Goal: Information Seeking & Learning: Learn about a topic

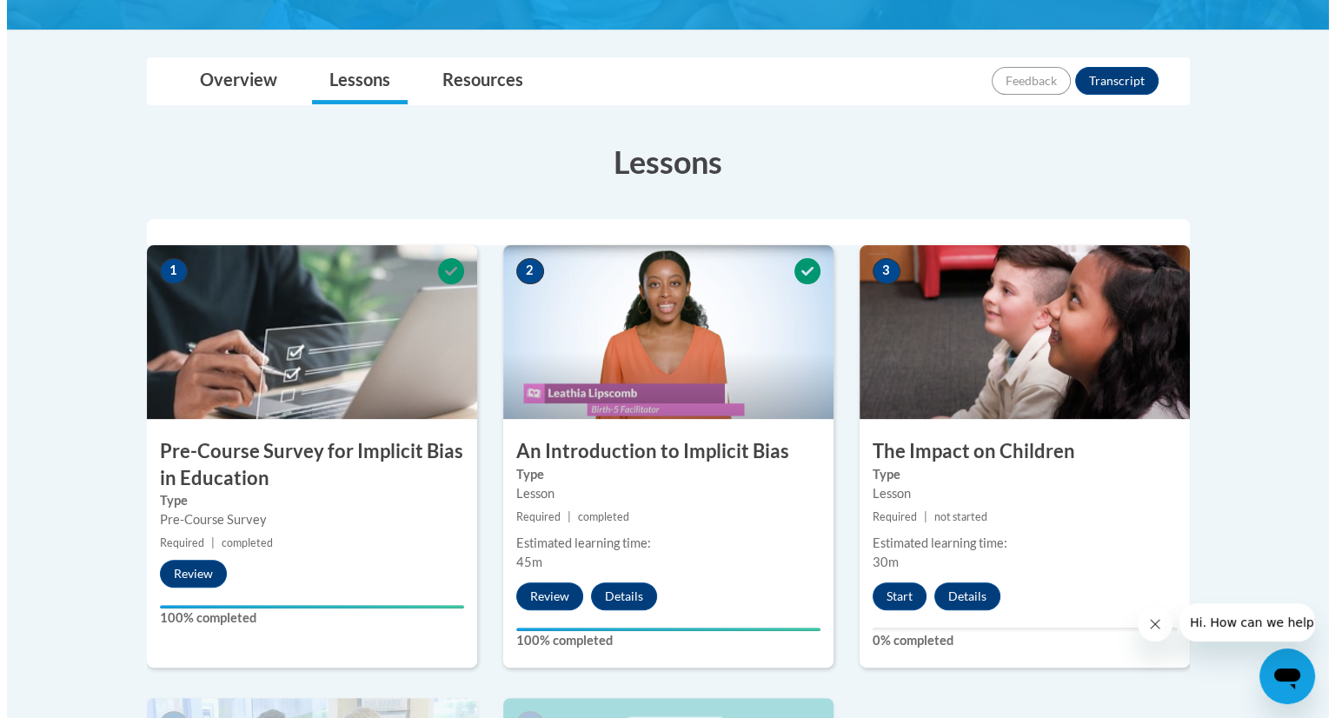
scroll to position [368, 0]
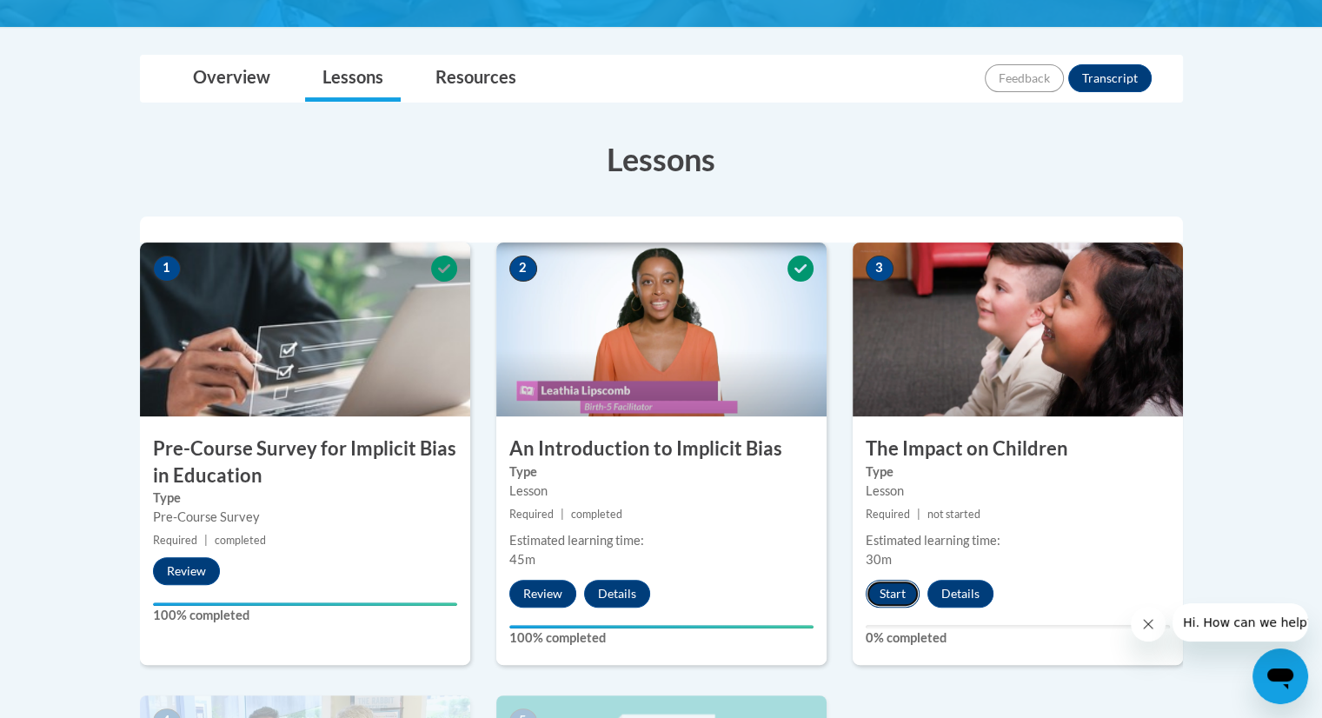
click at [888, 594] on button "Start" at bounding box center [893, 594] width 54 height 28
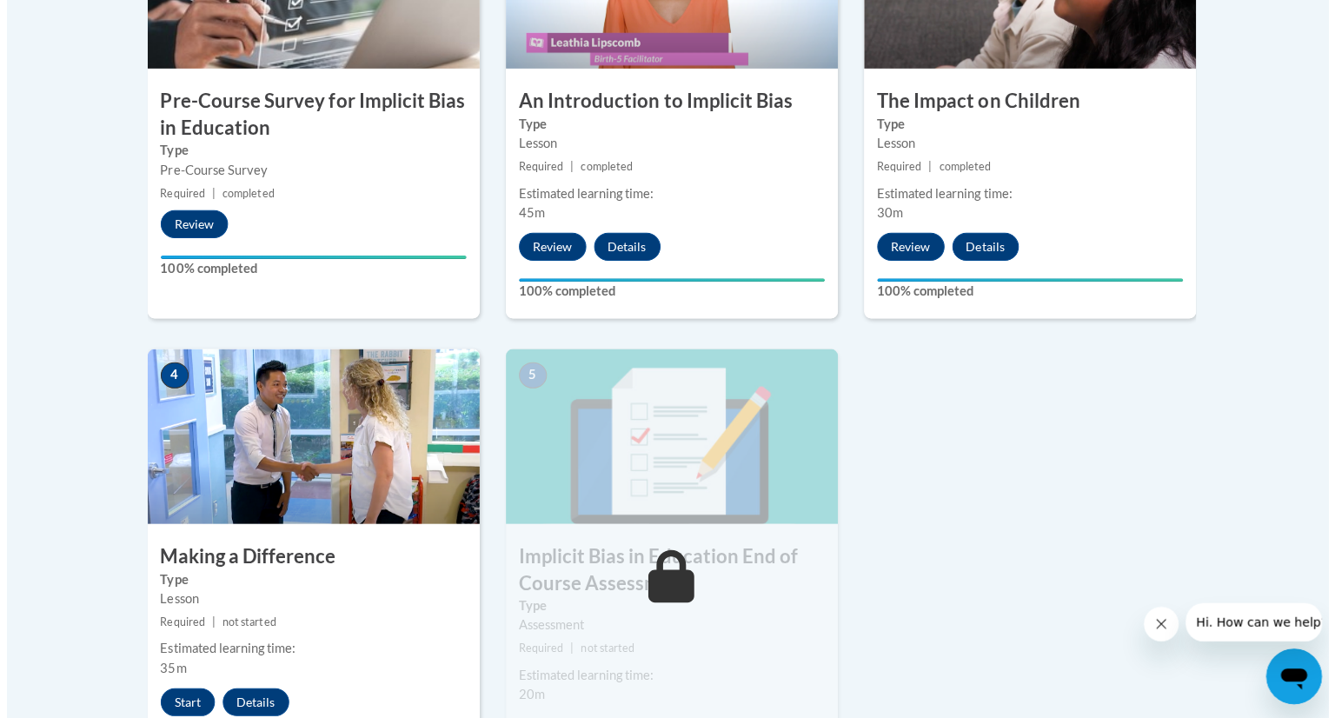
scroll to position [730, 0]
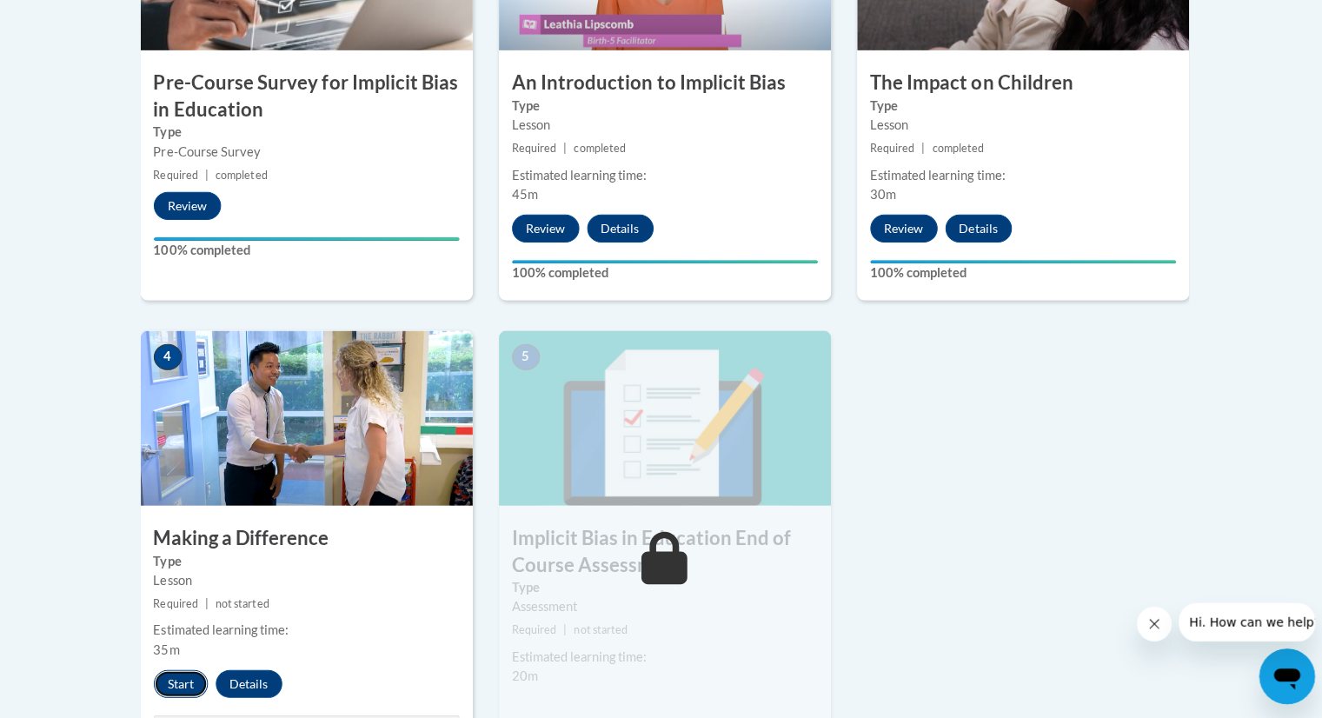
click at [170, 684] on button "Start" at bounding box center [180, 684] width 54 height 28
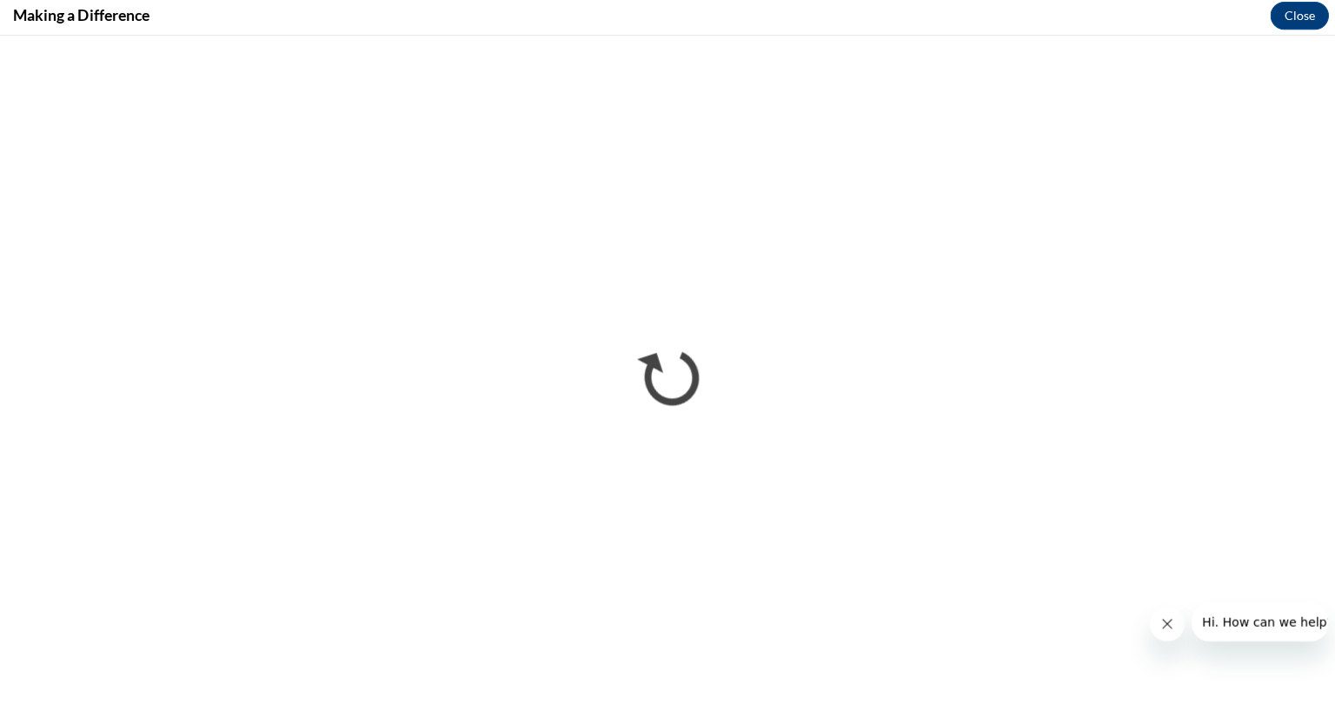
scroll to position [0, 0]
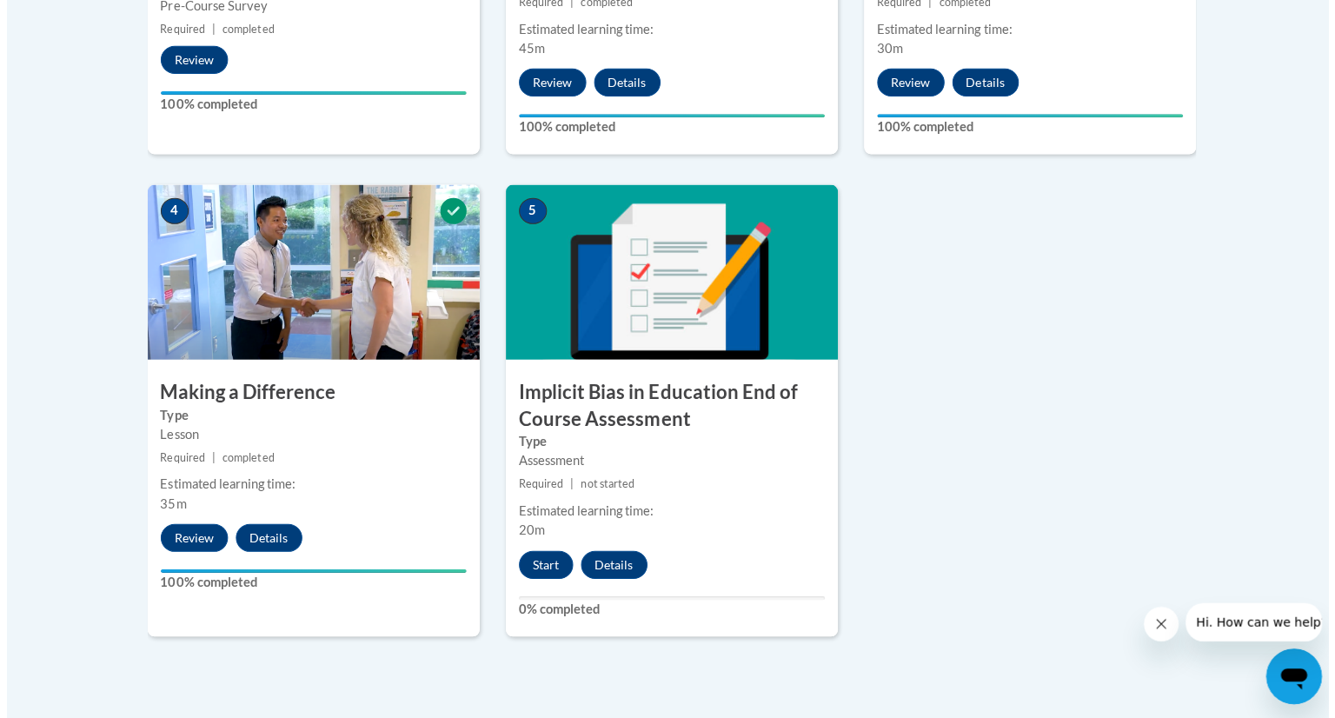
scroll to position [876, 0]
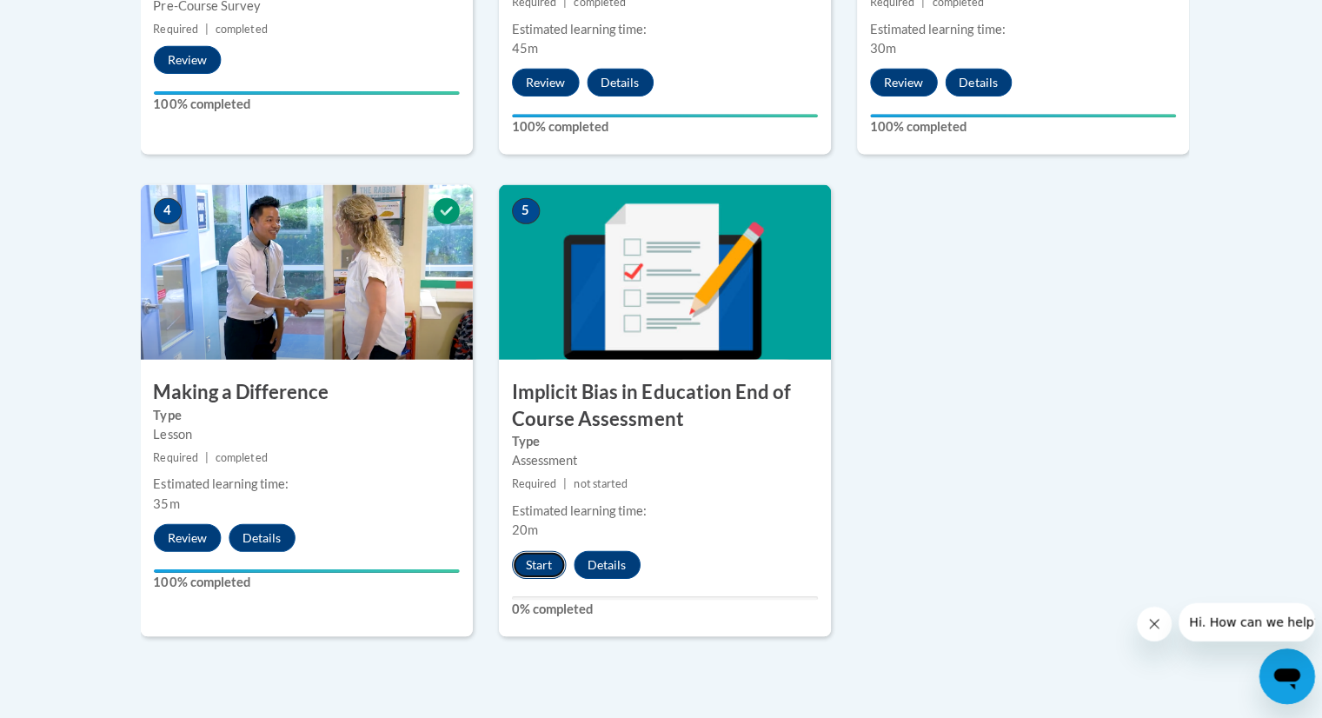
click at [535, 563] on button "Start" at bounding box center [536, 565] width 54 height 28
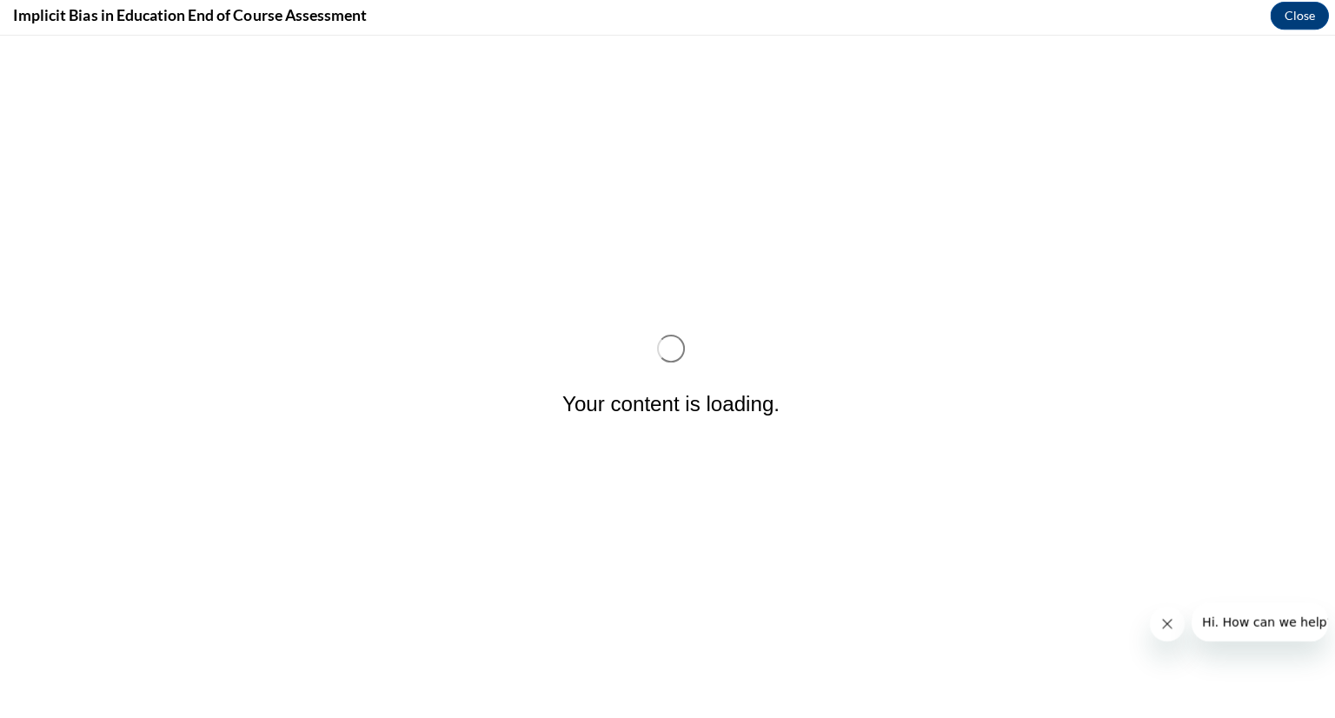
scroll to position [0, 0]
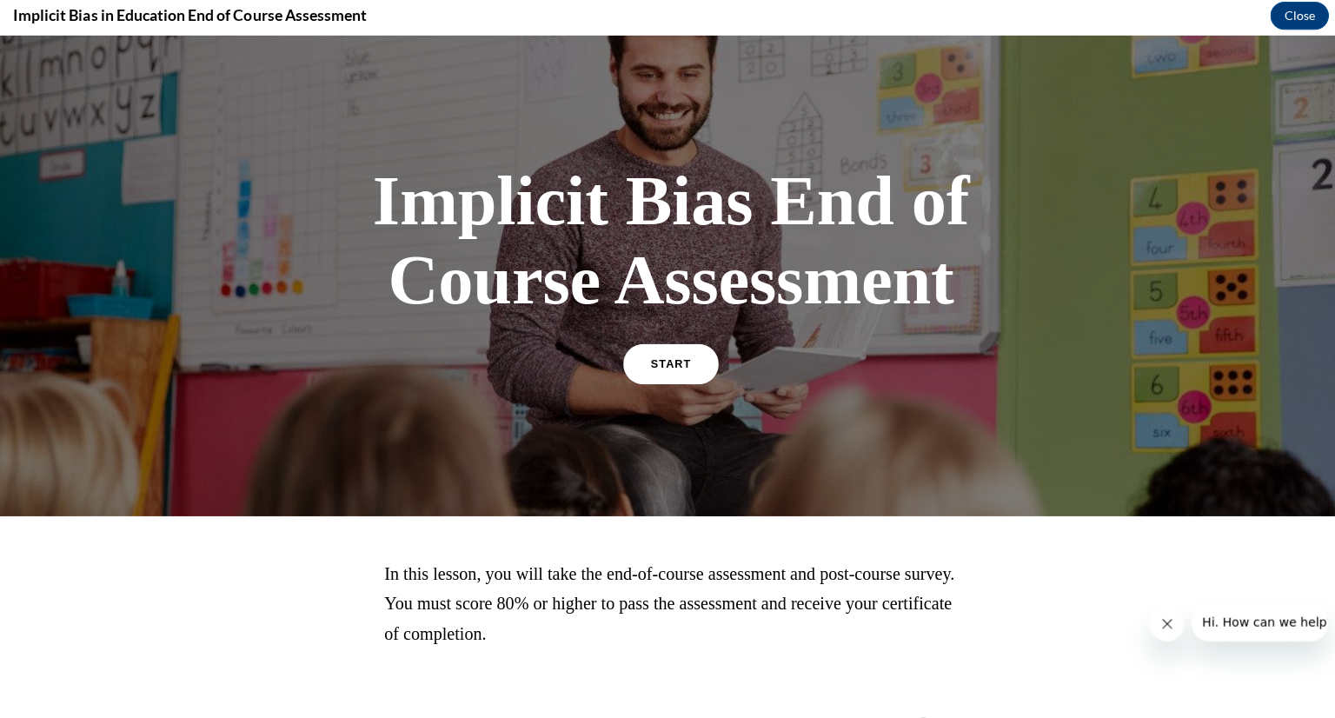
click at [650, 369] on link "START" at bounding box center [667, 363] width 95 height 40
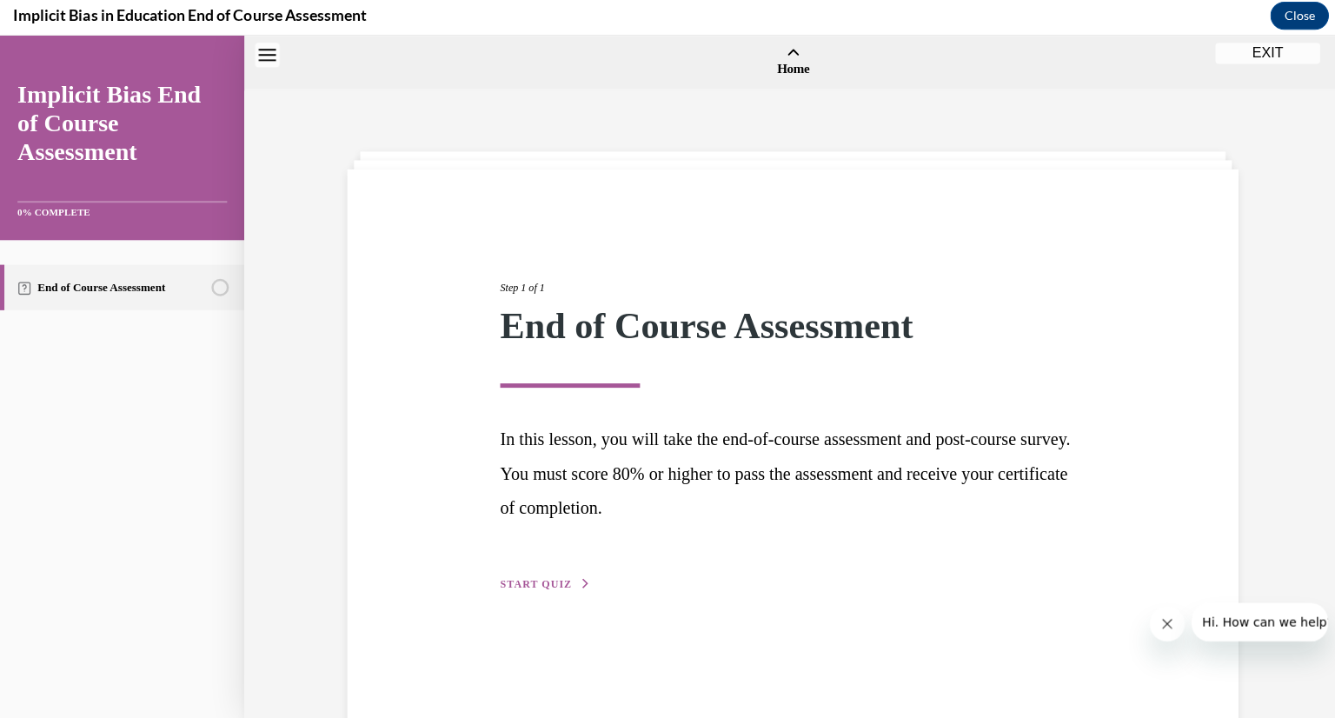
scroll to position [54, 0]
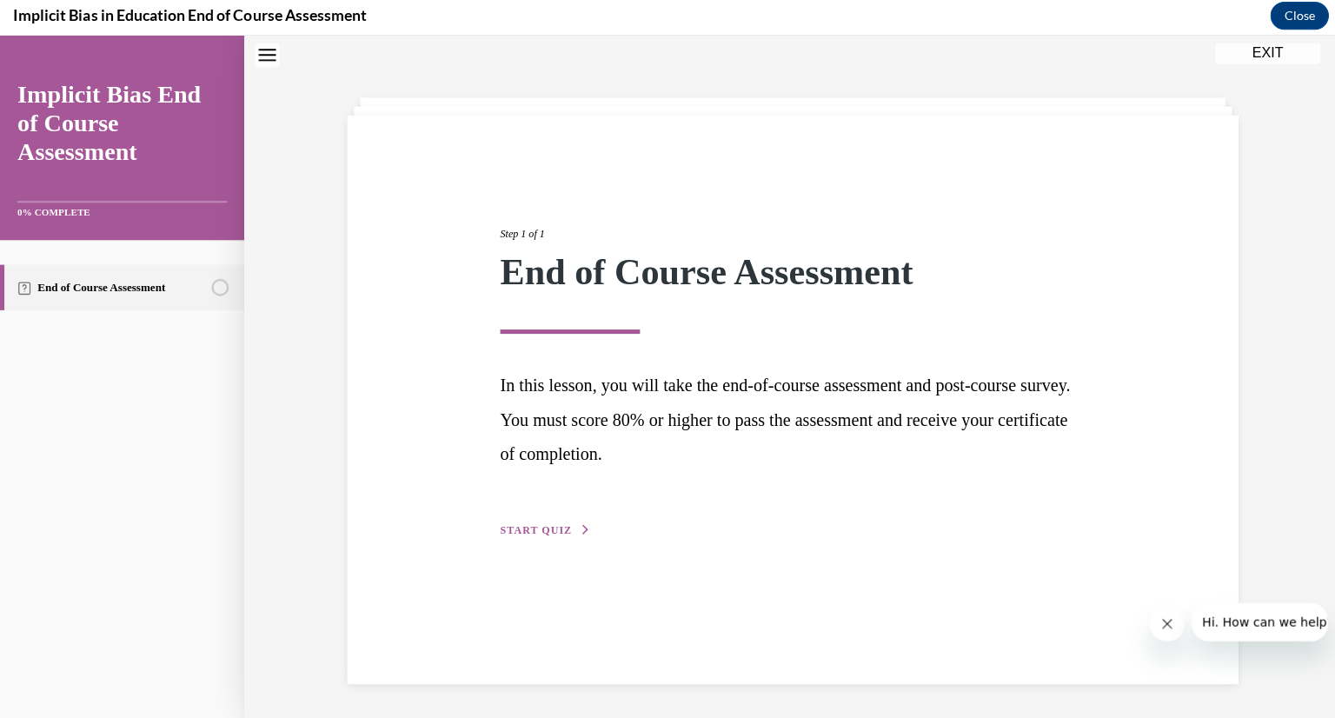
click at [526, 524] on span "START QUIZ" at bounding box center [533, 528] width 71 height 12
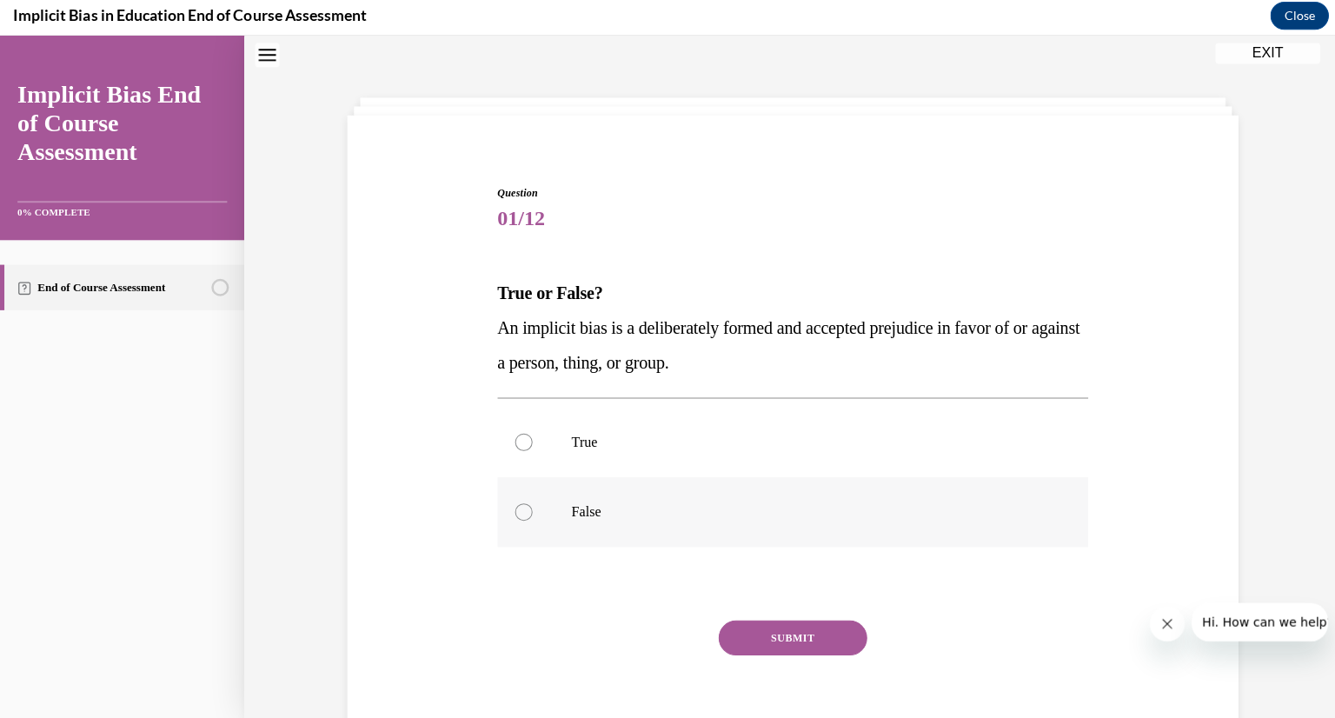
click at [517, 502] on div at bounding box center [521, 509] width 17 height 17
click at [517, 502] on input "False" at bounding box center [521, 509] width 17 height 17
radio input "true"
click at [744, 633] on button "SUBMIT" at bounding box center [789, 634] width 148 height 35
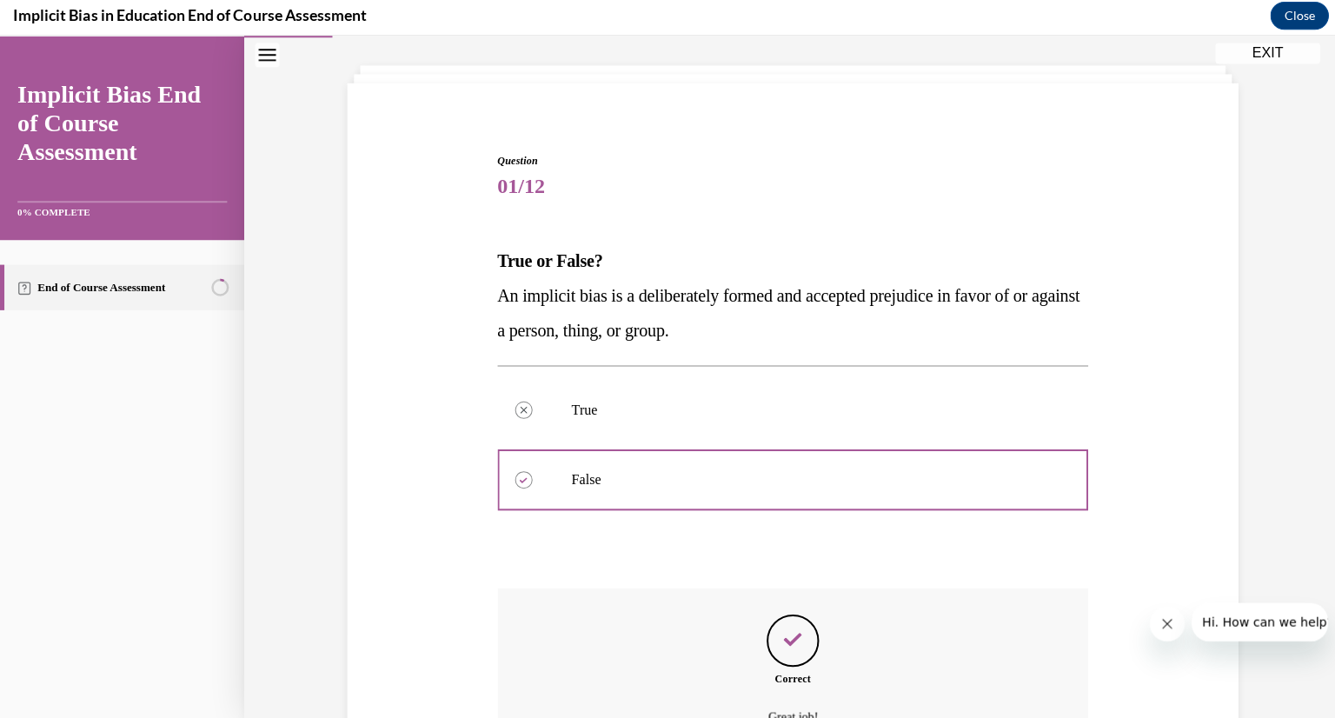
scroll to position [275, 0]
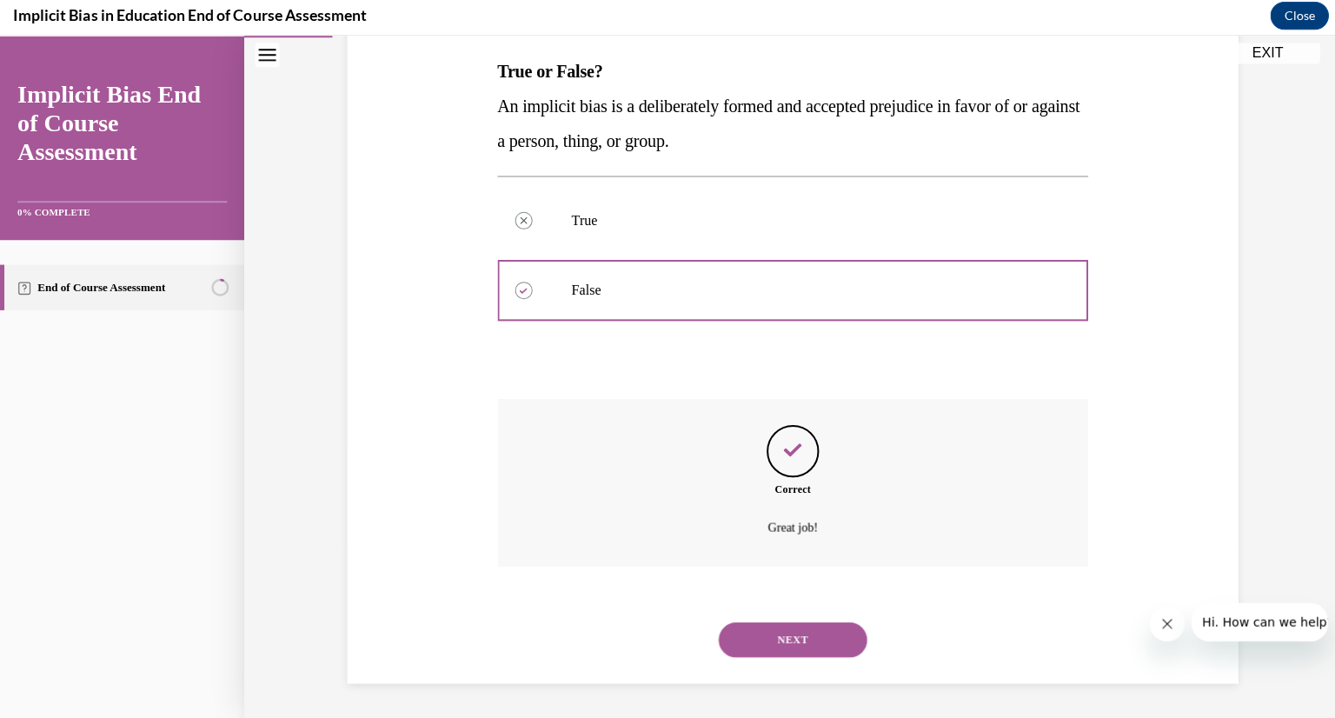
click at [741, 634] on button "NEXT" at bounding box center [789, 636] width 148 height 35
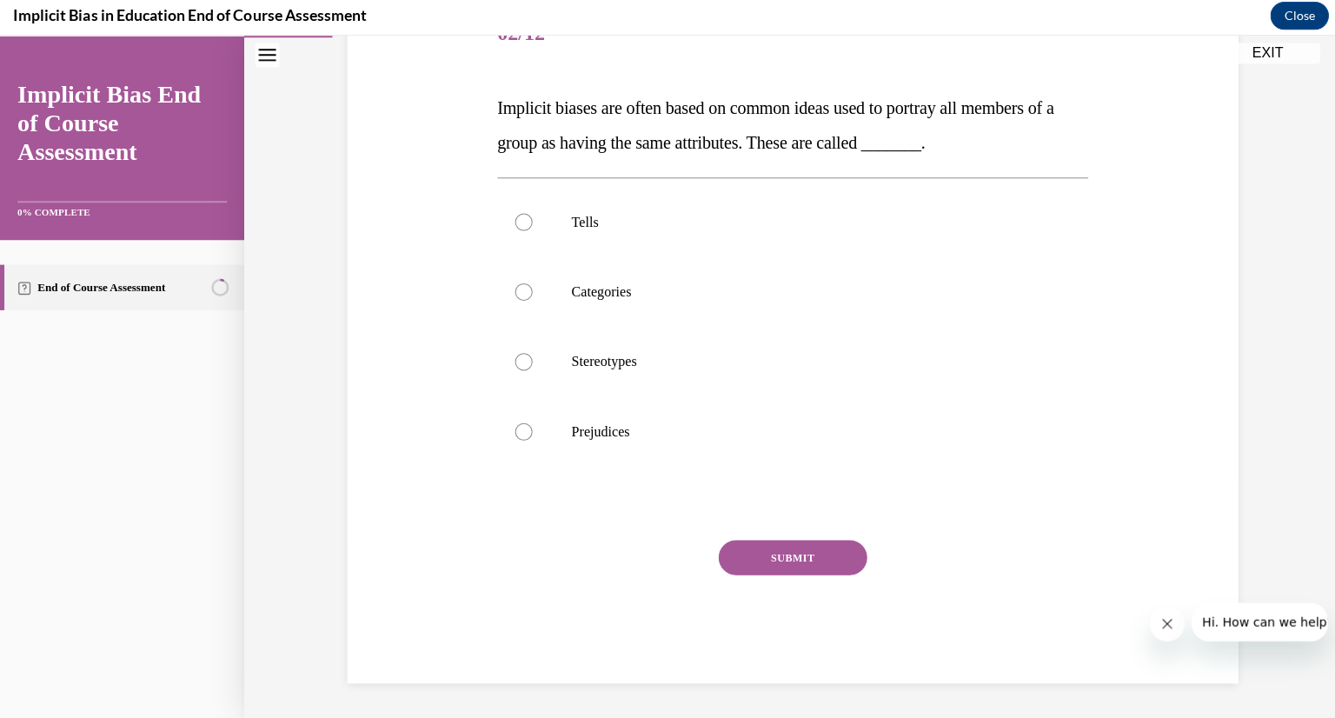
scroll to position [194, 0]
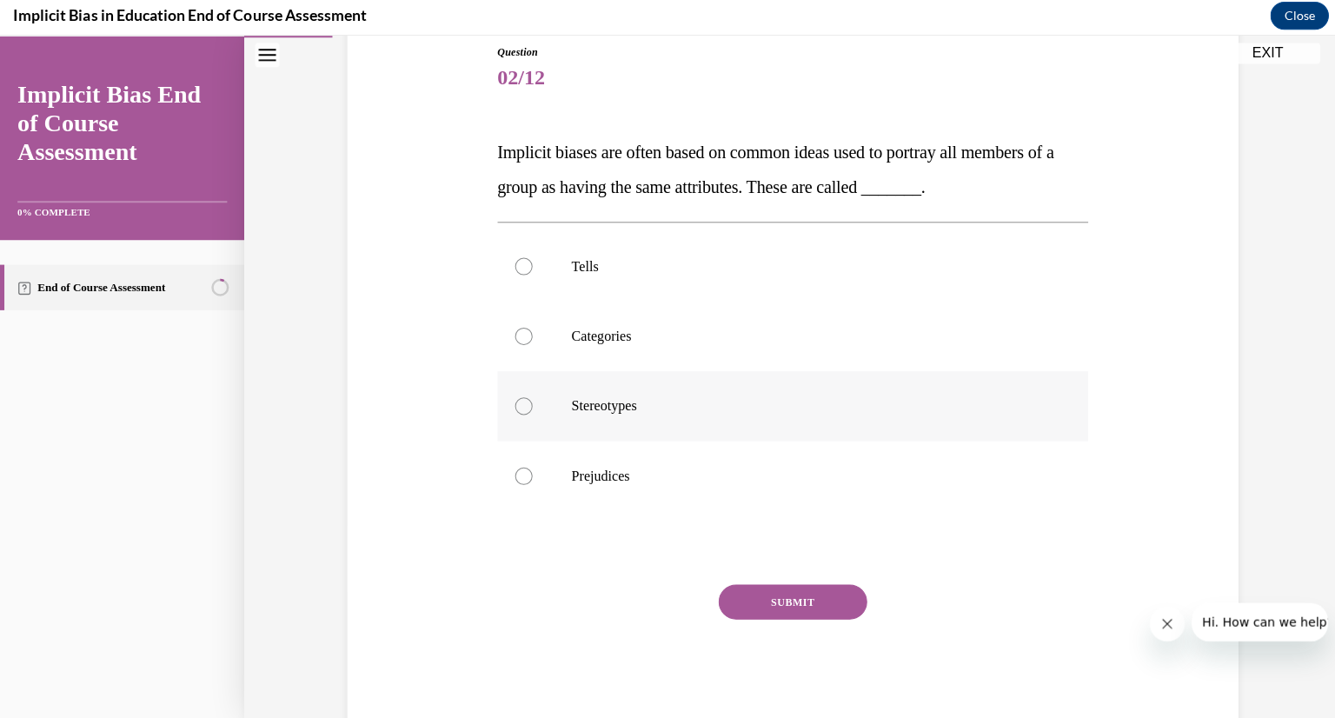
click at [521, 412] on label "Stereotypes" at bounding box center [790, 404] width 589 height 70
click at [521, 412] on input "Stereotypes" at bounding box center [521, 404] width 17 height 17
radio input "true"
click at [735, 595] on button "SUBMIT" at bounding box center [789, 599] width 148 height 35
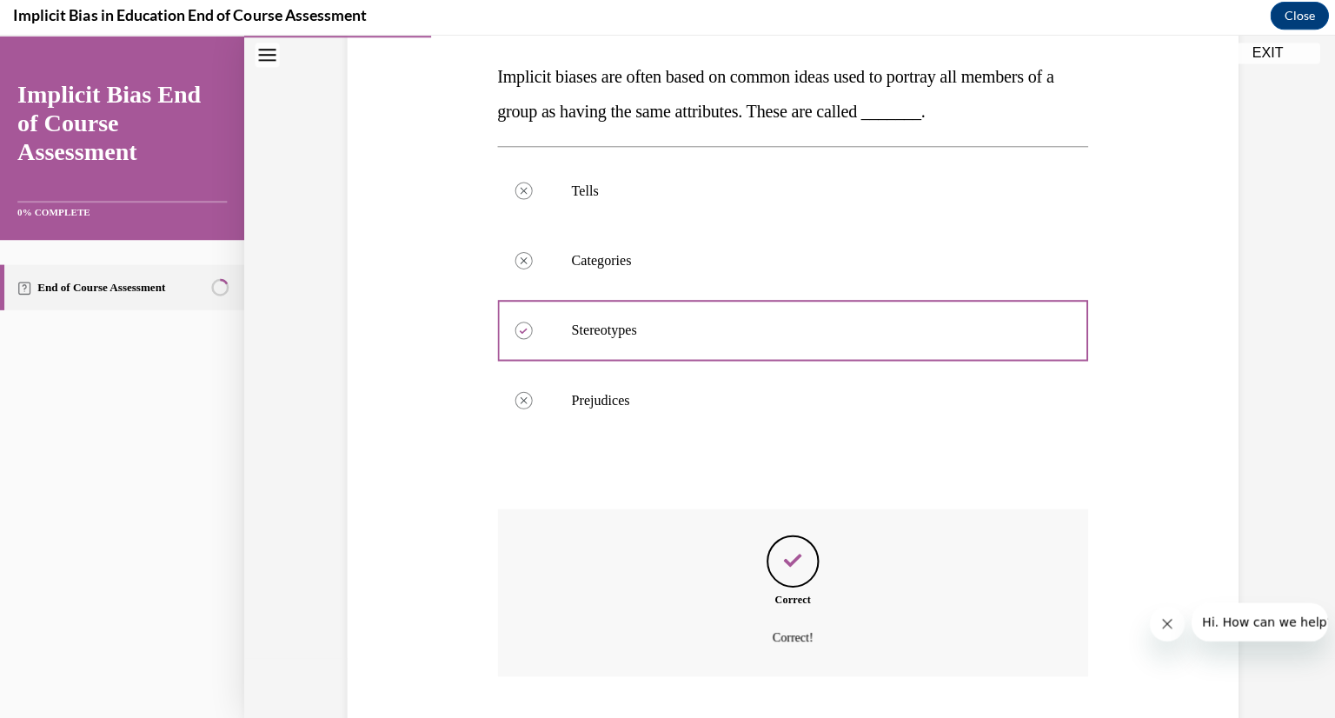
scroll to position [379, 0]
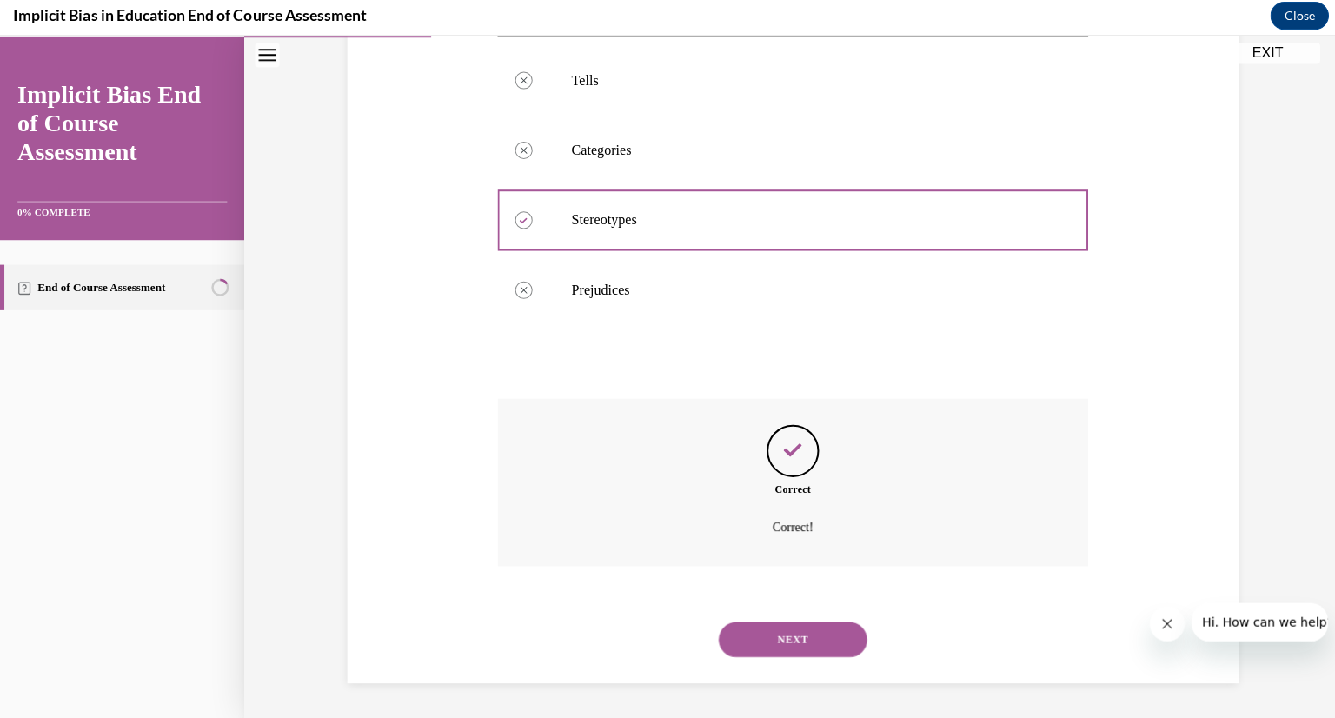
click at [741, 623] on button "NEXT" at bounding box center [789, 636] width 148 height 35
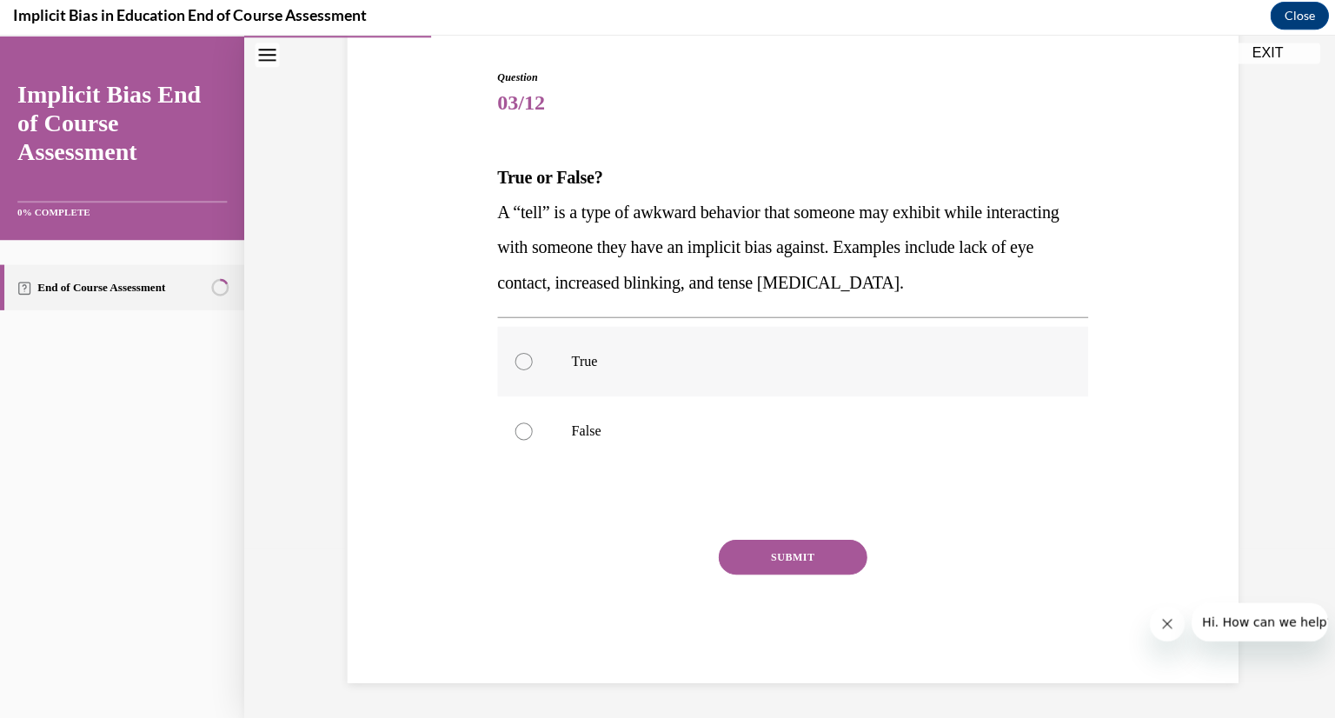
click at [514, 364] on div at bounding box center [521, 359] width 17 height 17
click at [514, 364] on input "True" at bounding box center [521, 359] width 17 height 17
radio input "true"
click at [734, 553] on button "SUBMIT" at bounding box center [789, 554] width 148 height 35
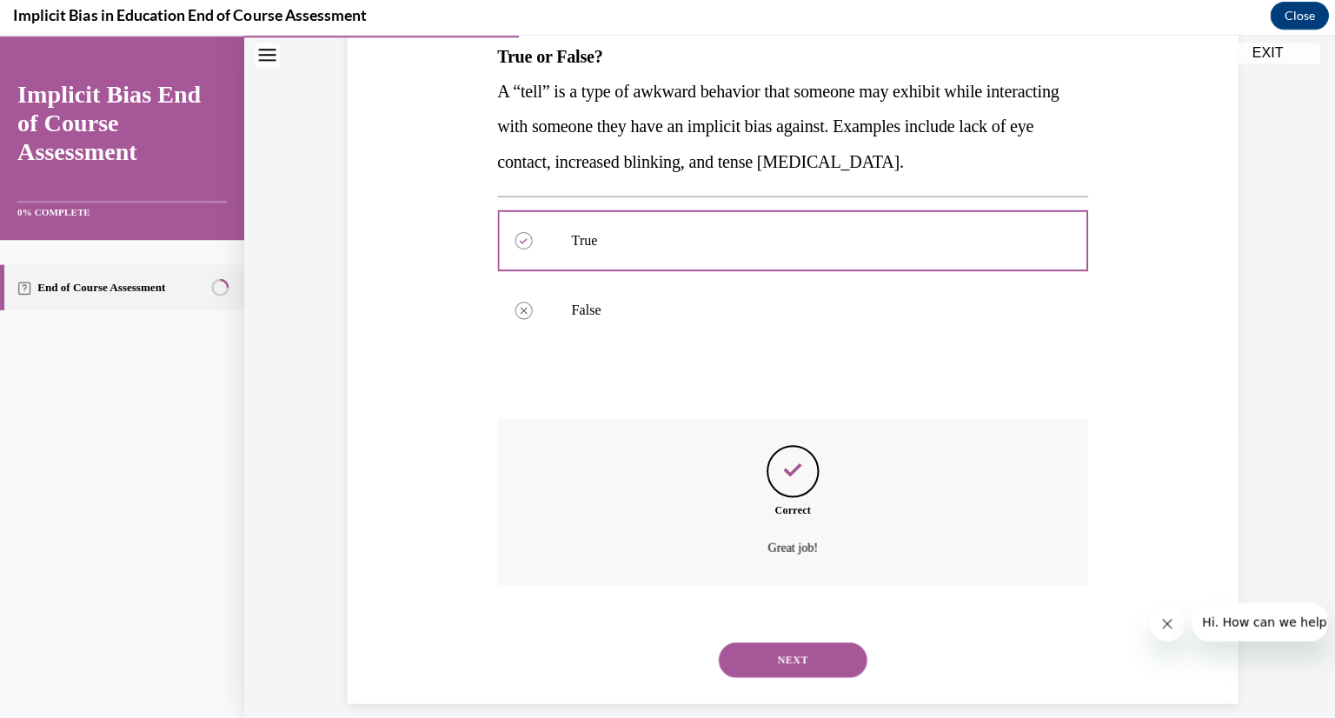
scroll to position [309, 0]
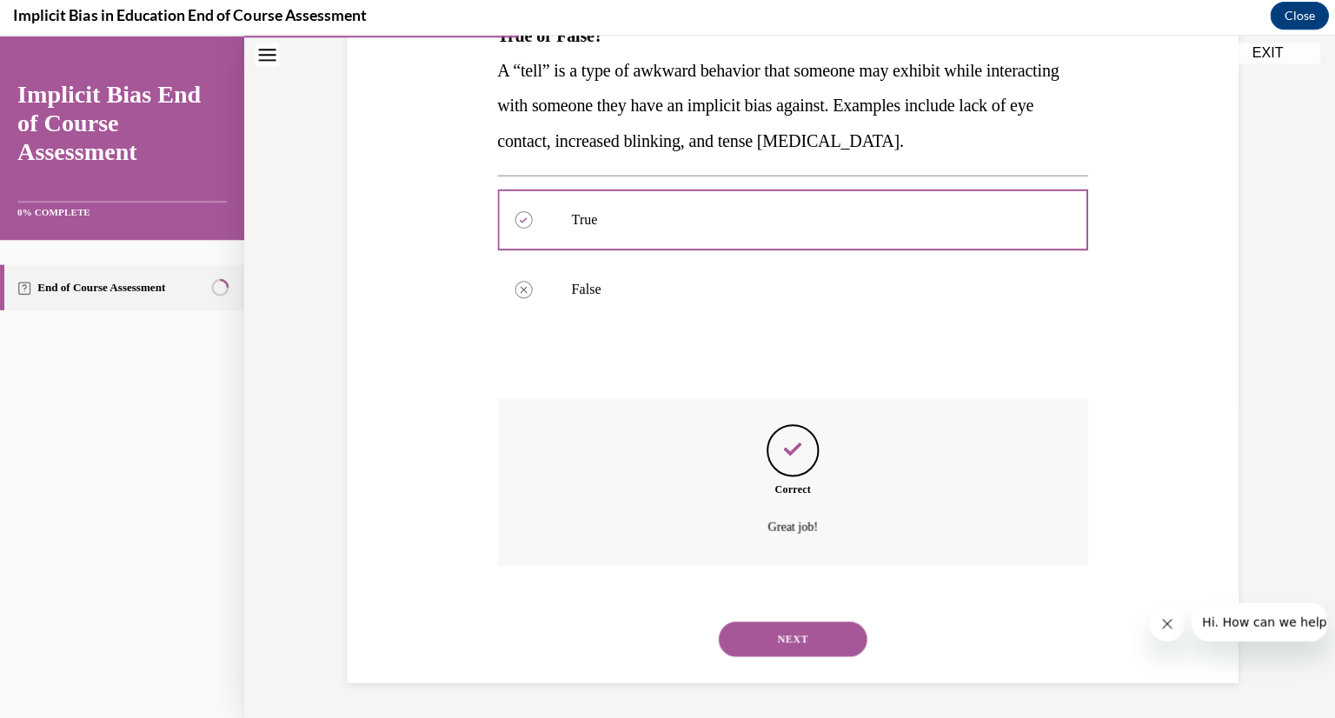
click at [744, 638] on button "NEXT" at bounding box center [789, 636] width 148 height 35
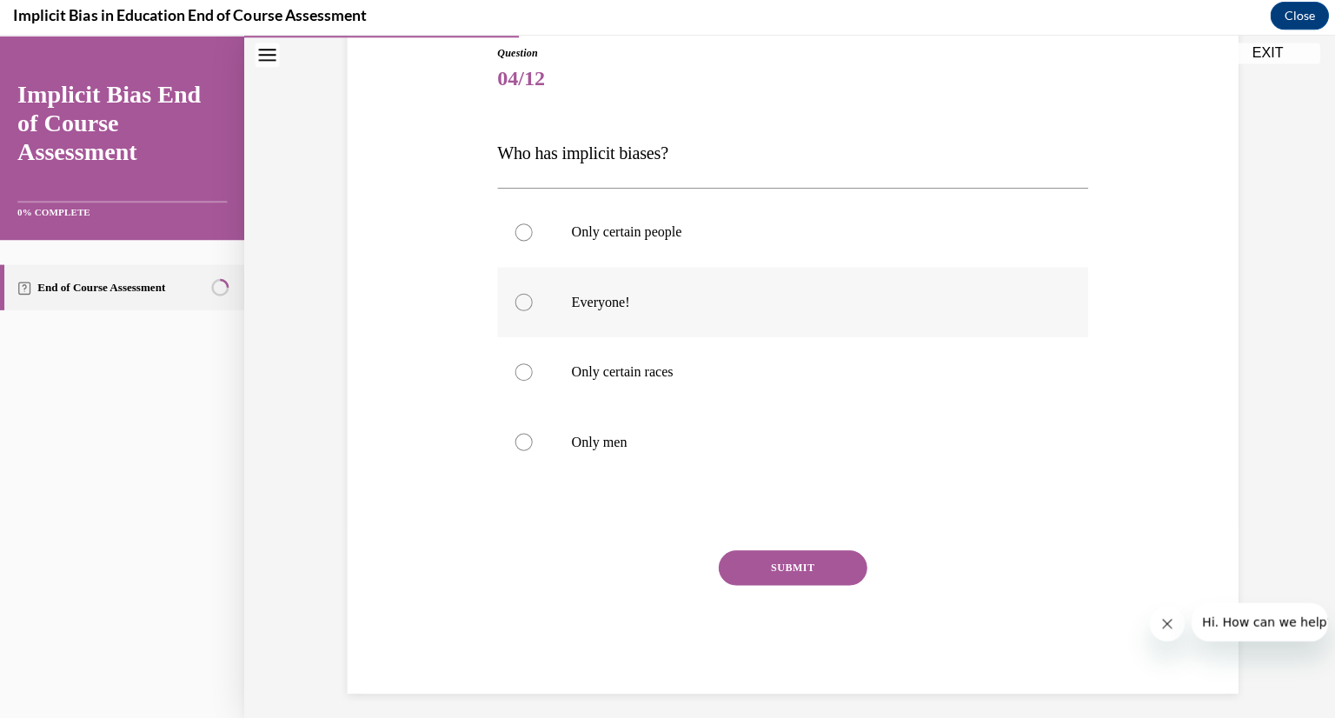
click at [513, 303] on div at bounding box center [521, 300] width 17 height 17
click at [513, 303] on input "Everyone!" at bounding box center [521, 300] width 17 height 17
radio input "true"
click at [723, 565] on button "SUBMIT" at bounding box center [789, 565] width 148 height 35
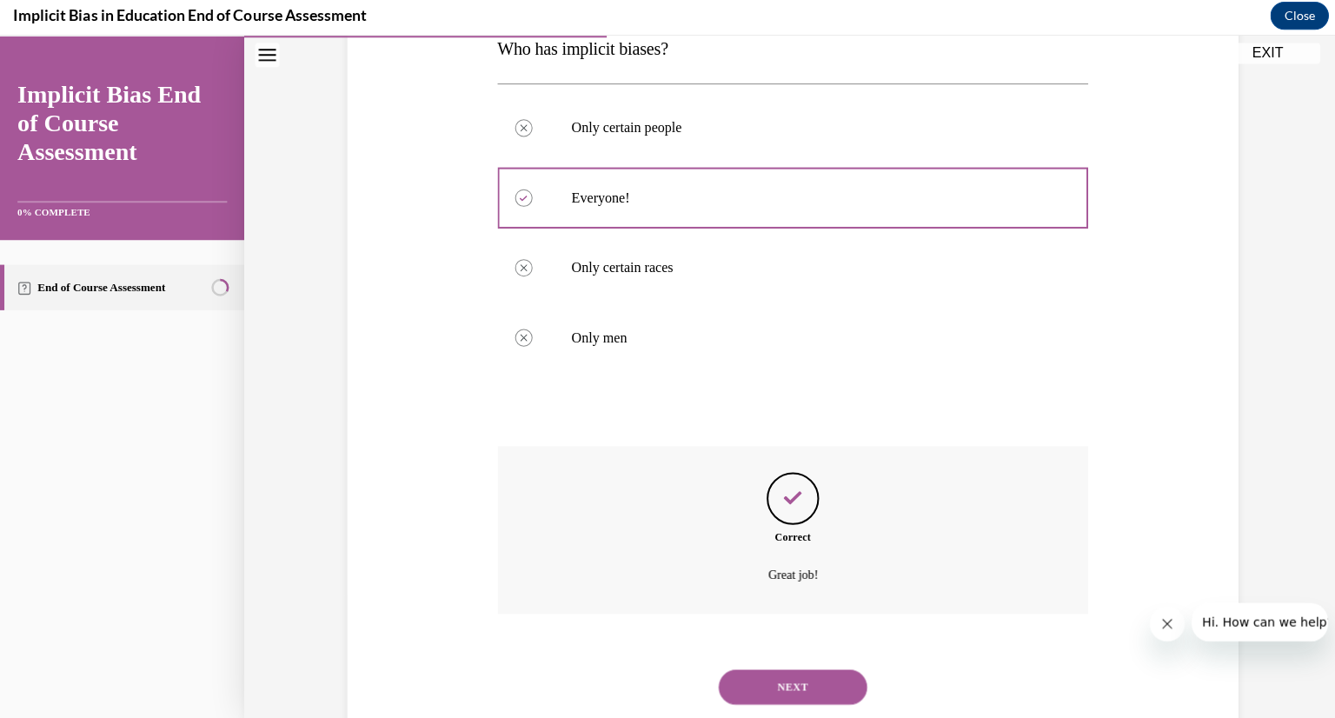
scroll to position [344, 0]
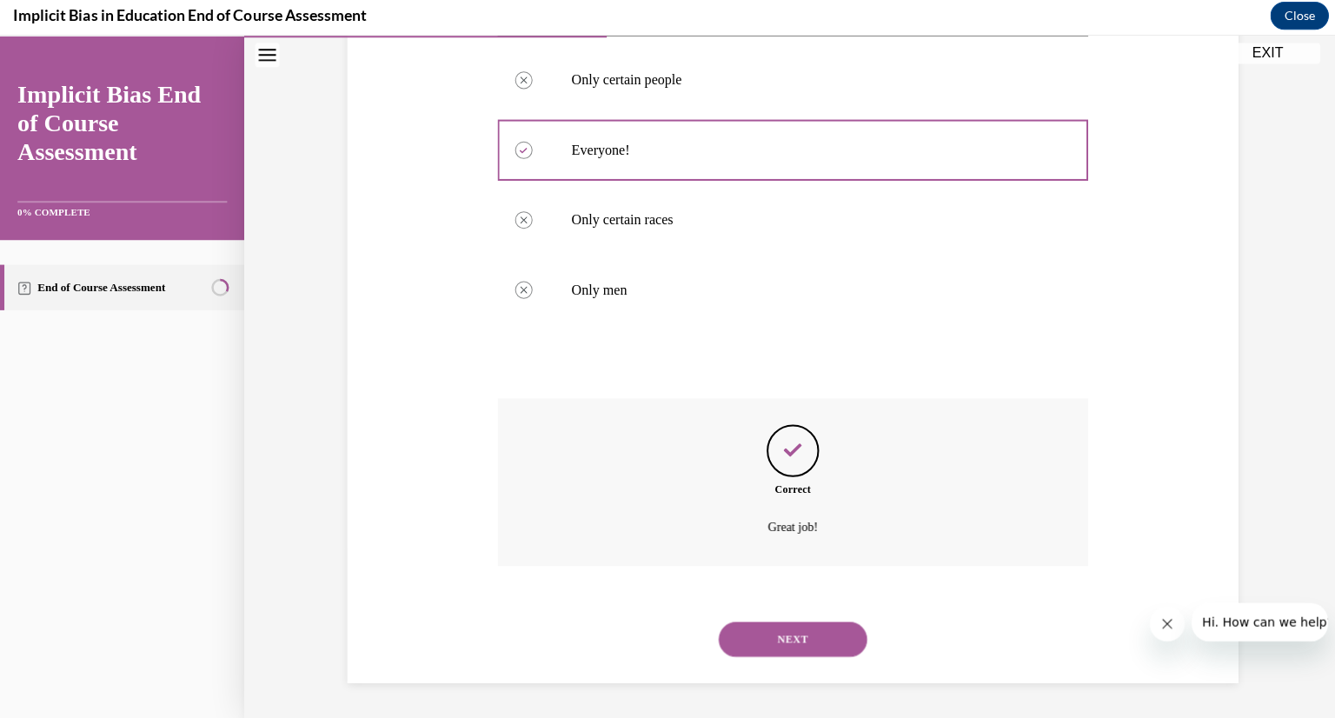
click at [740, 632] on button "NEXT" at bounding box center [789, 636] width 148 height 35
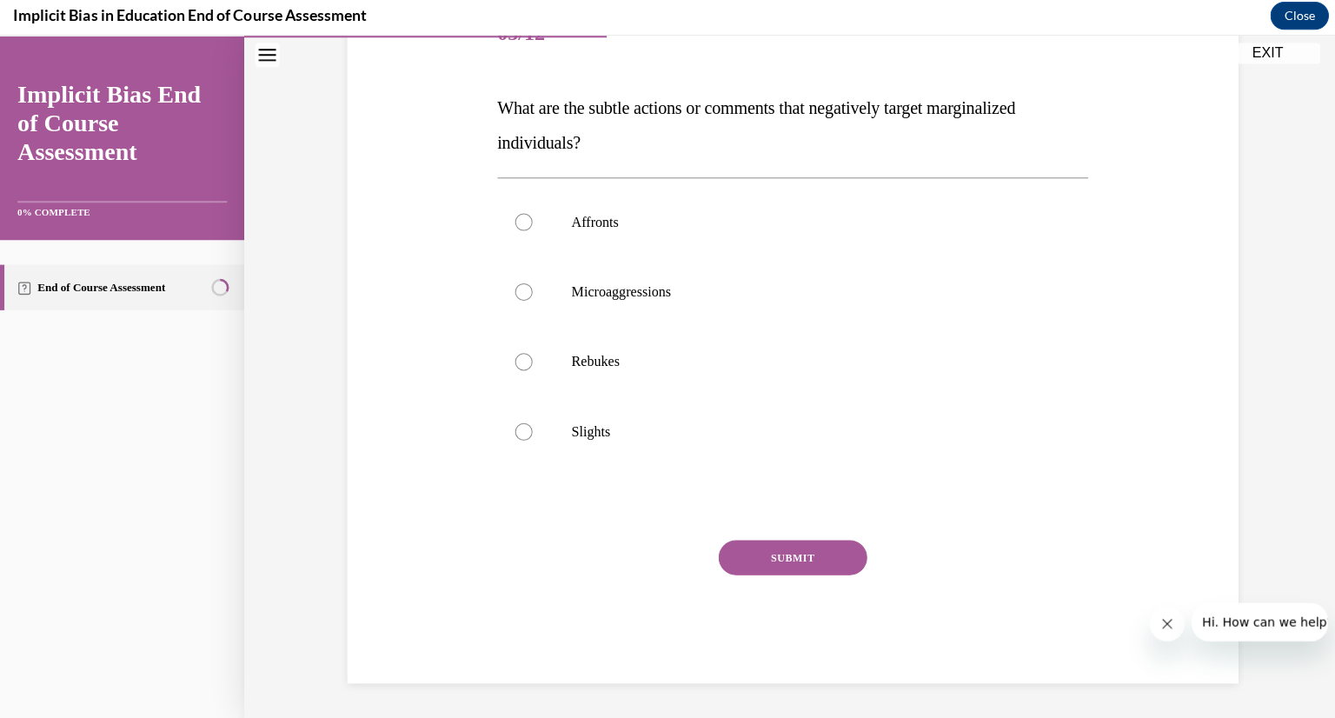
scroll to position [194, 0]
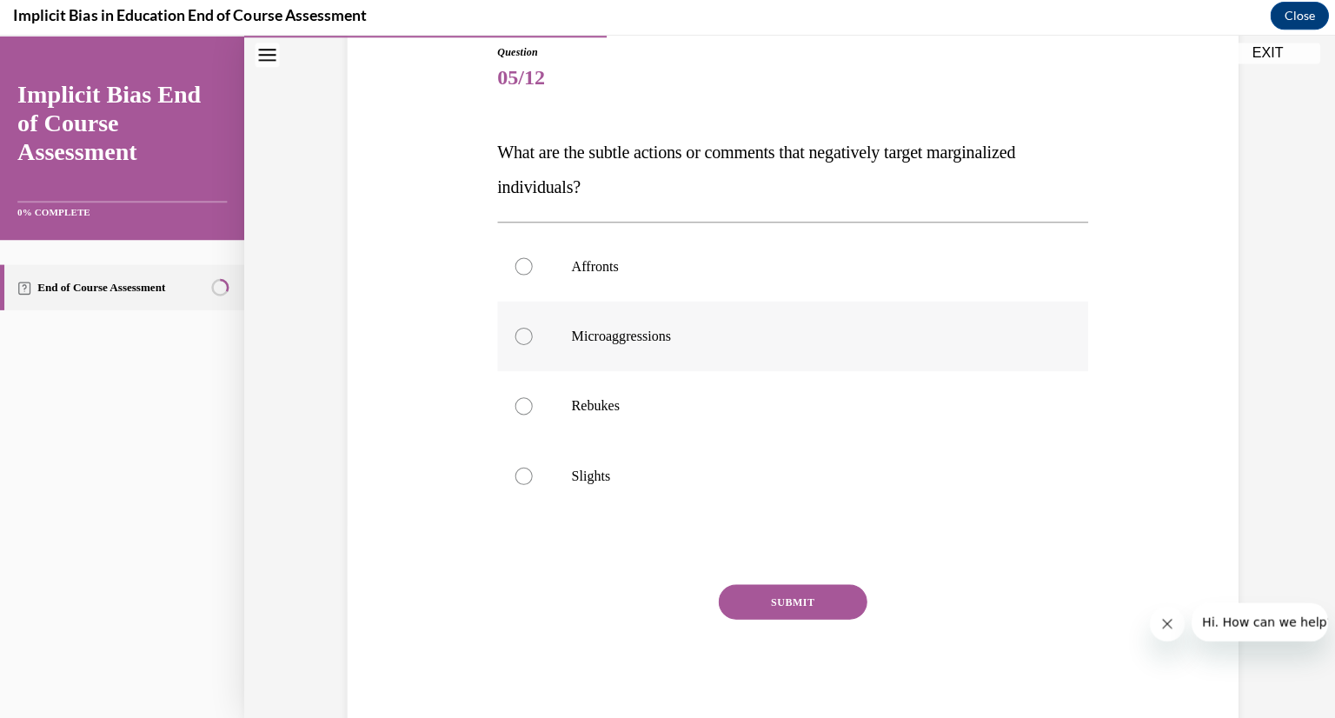
click at [522, 335] on div at bounding box center [521, 334] width 17 height 17
click at [522, 335] on input "Microaggressions" at bounding box center [521, 334] width 17 height 17
radio input "true"
click at [769, 602] on button "SUBMIT" at bounding box center [789, 599] width 148 height 35
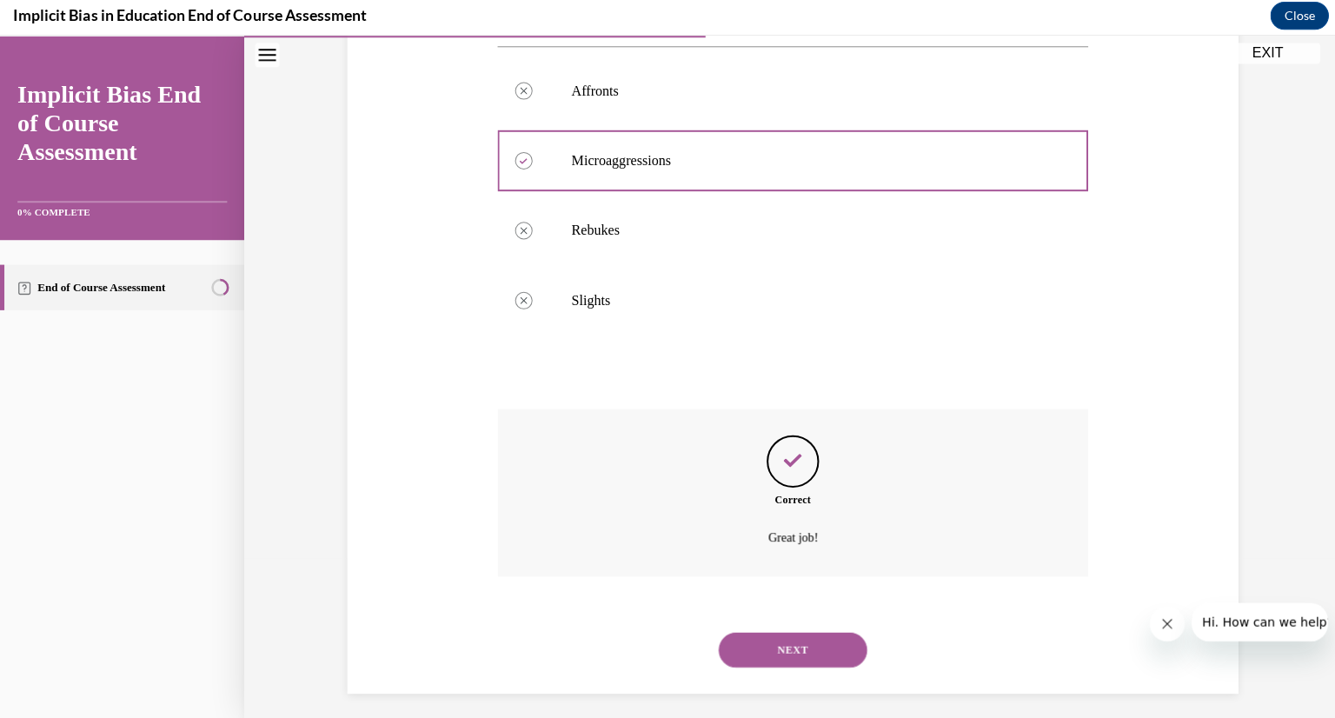
scroll to position [379, 0]
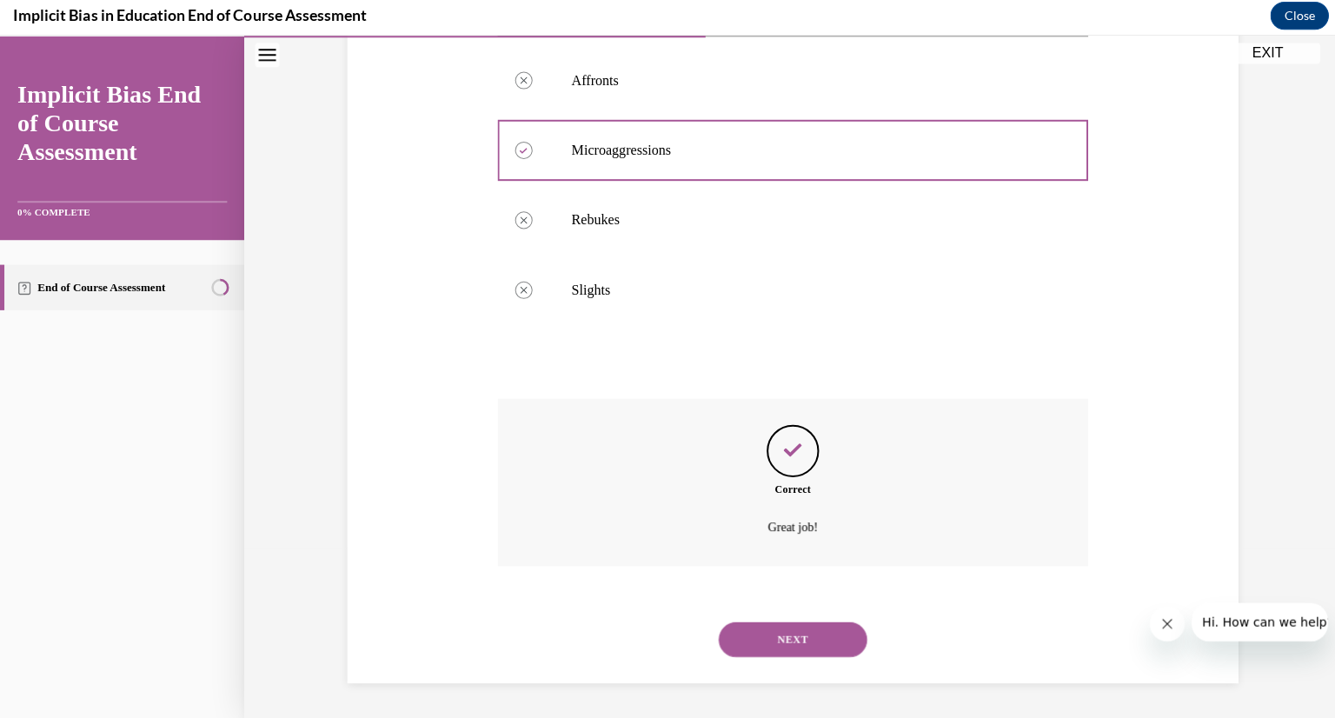
click at [803, 633] on button "NEXT" at bounding box center [789, 636] width 148 height 35
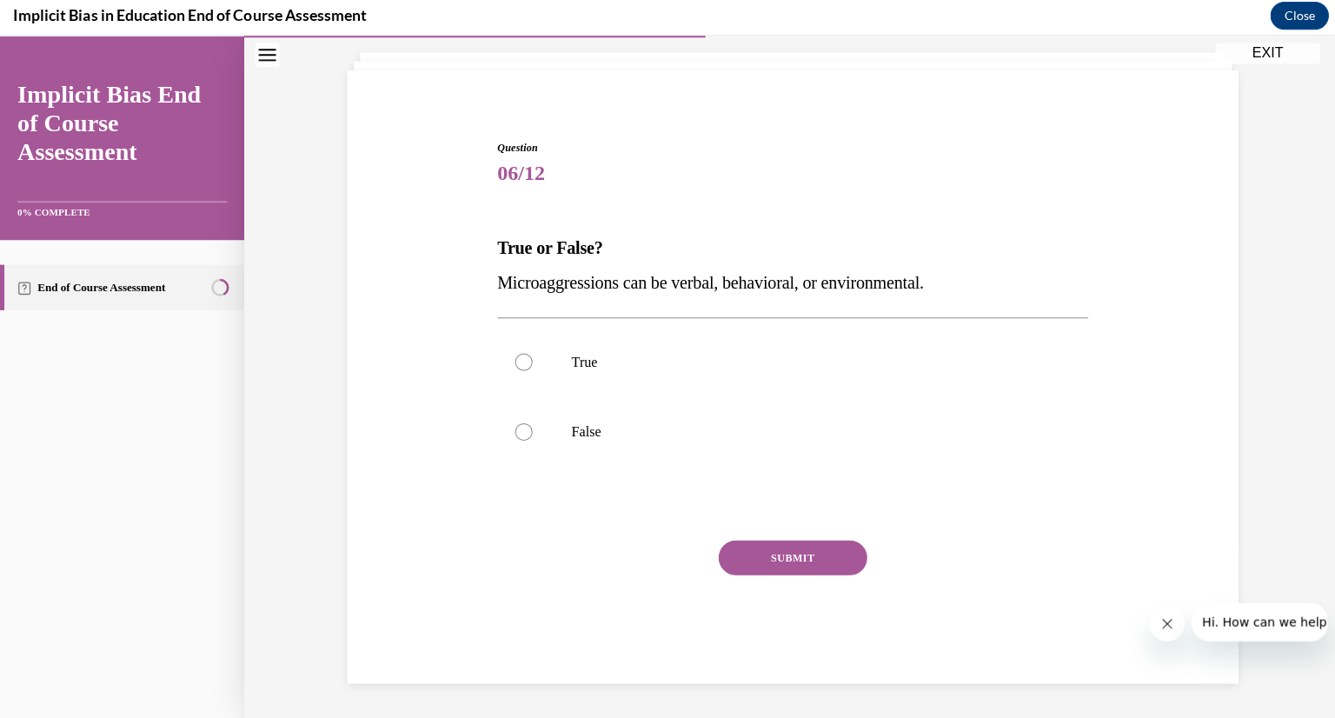
scroll to position [99, 0]
click at [521, 358] on div at bounding box center [521, 359] width 17 height 17
click at [521, 358] on input "True" at bounding box center [521, 359] width 17 height 17
radio input "true"
click at [777, 549] on button "SUBMIT" at bounding box center [789, 554] width 148 height 35
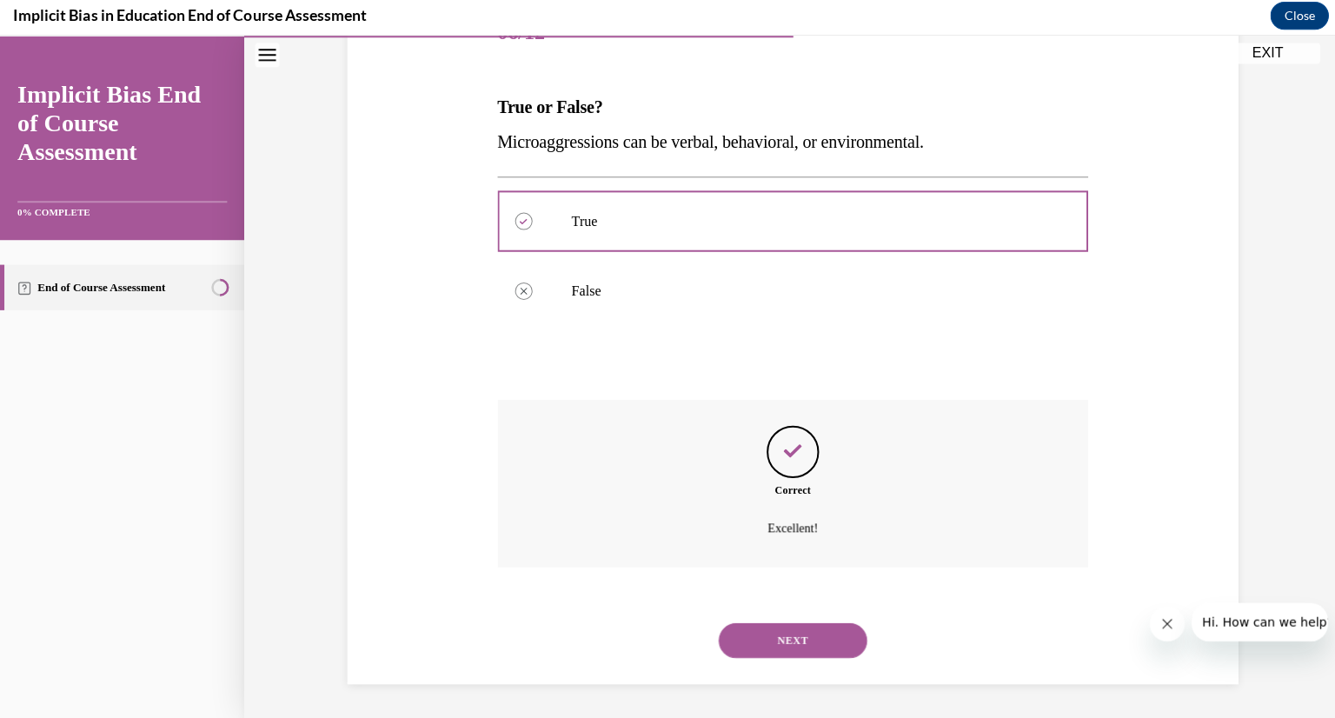
scroll to position [240, 0]
click at [819, 634] on button "NEXT" at bounding box center [789, 636] width 148 height 35
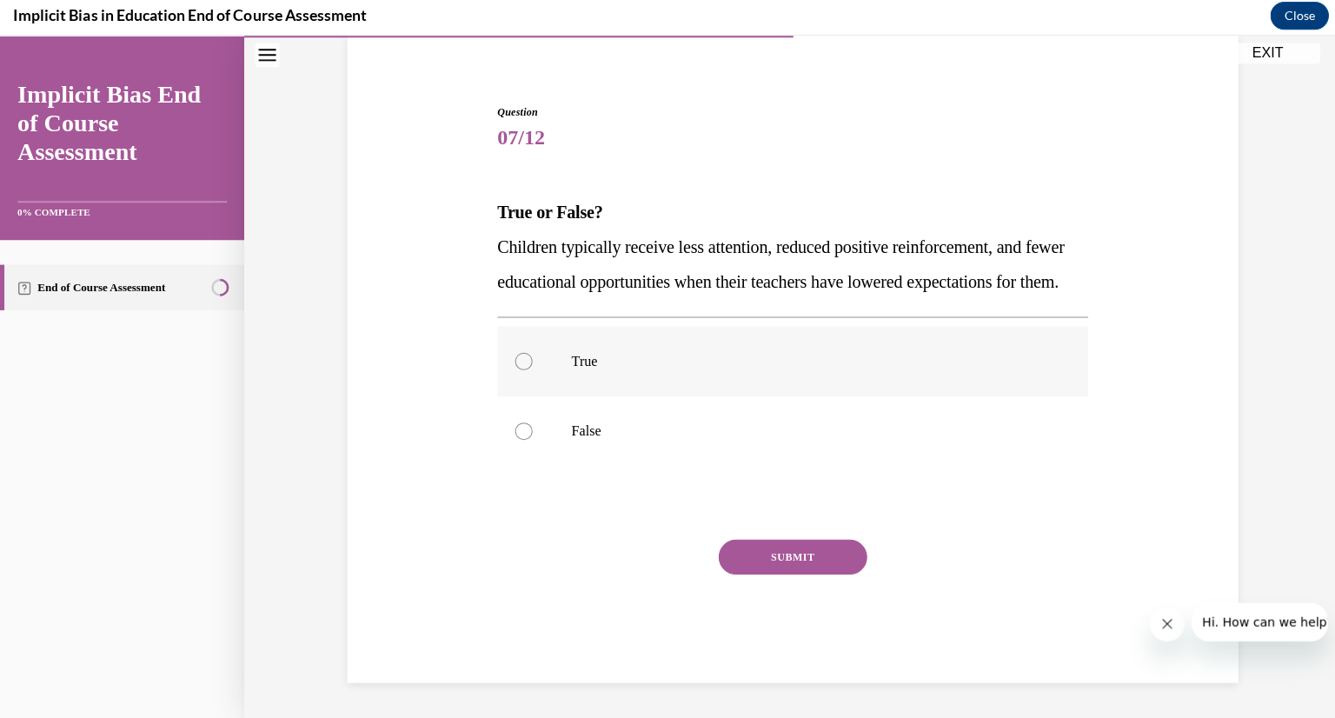
click at [528, 362] on label "True" at bounding box center [790, 360] width 589 height 70
click at [528, 362] on input "True" at bounding box center [521, 359] width 17 height 17
radio input "true"
click at [814, 553] on button "SUBMIT" at bounding box center [789, 554] width 148 height 35
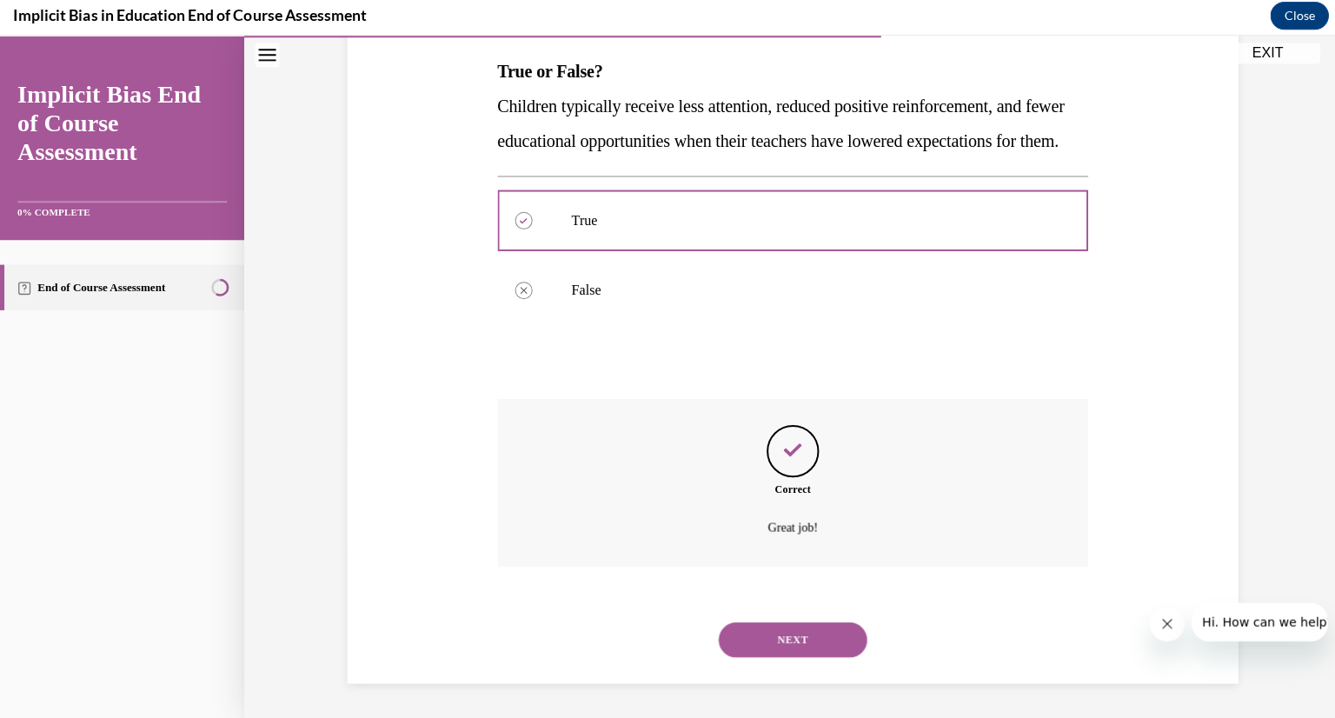
scroll to position [309, 0]
click at [801, 632] on button "NEXT" at bounding box center [789, 636] width 148 height 35
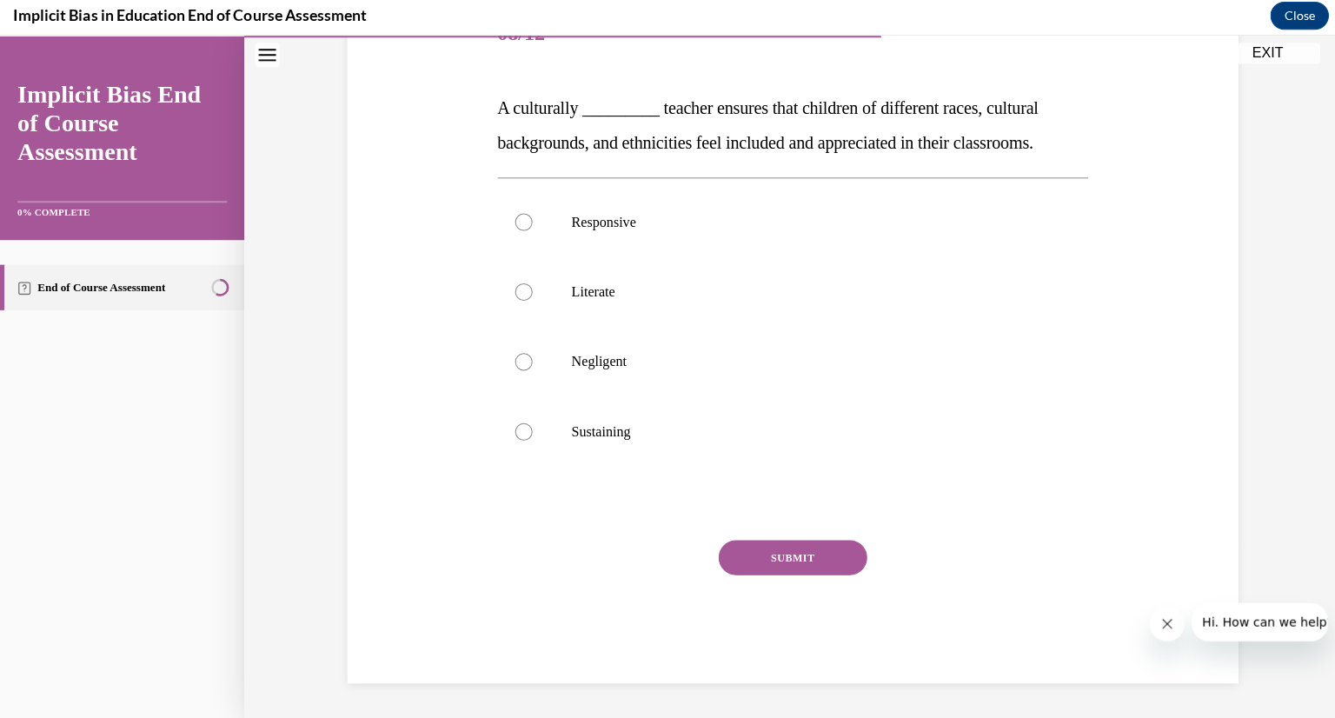
scroll to position [194, 0]
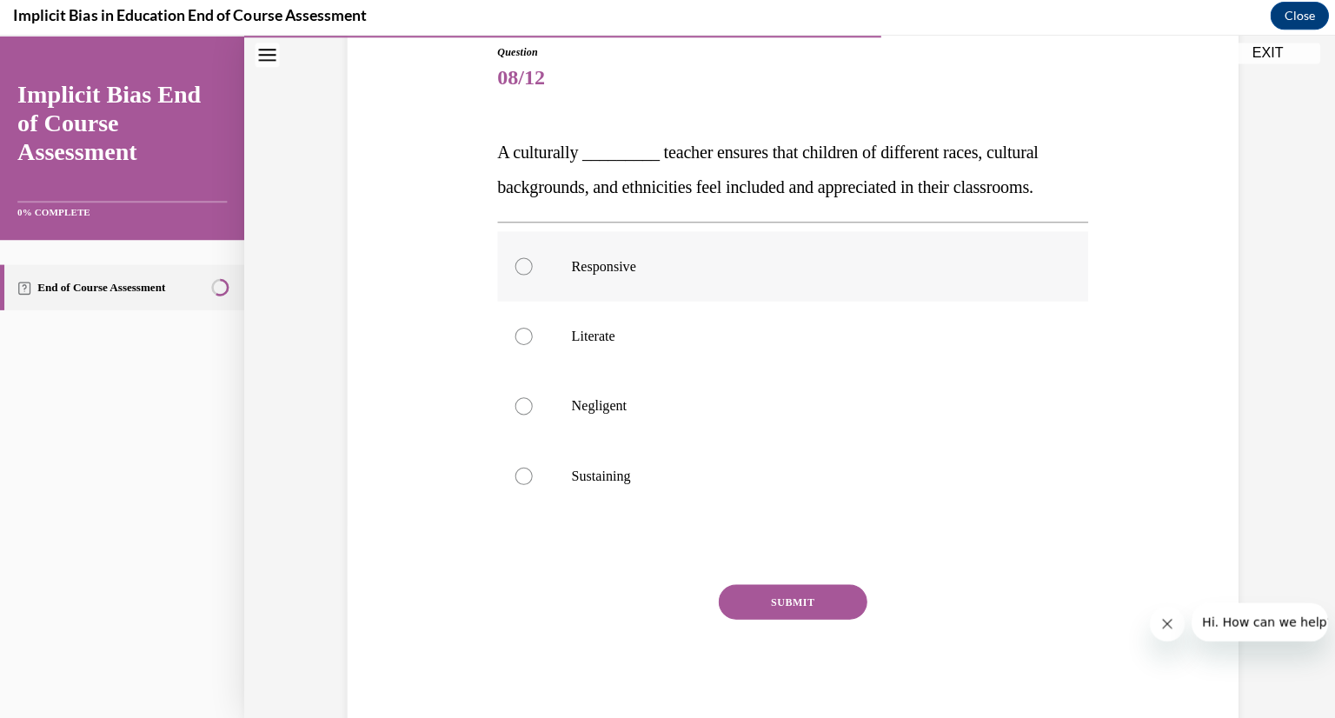
click at [522, 268] on label "Responsive" at bounding box center [790, 265] width 589 height 70
click at [522, 268] on input "Responsive" at bounding box center [521, 264] width 17 height 17
radio input "true"
click at [790, 596] on button "SUBMIT" at bounding box center [789, 599] width 148 height 35
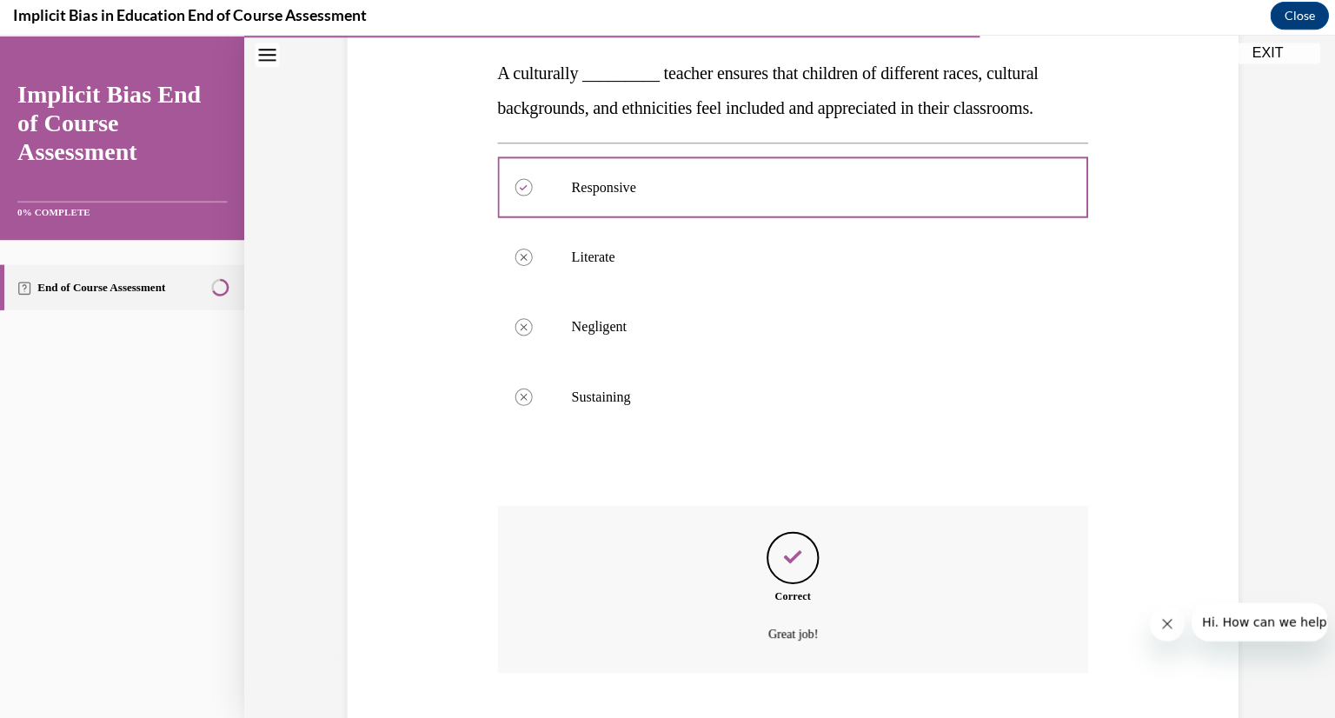
scroll to position [379, 0]
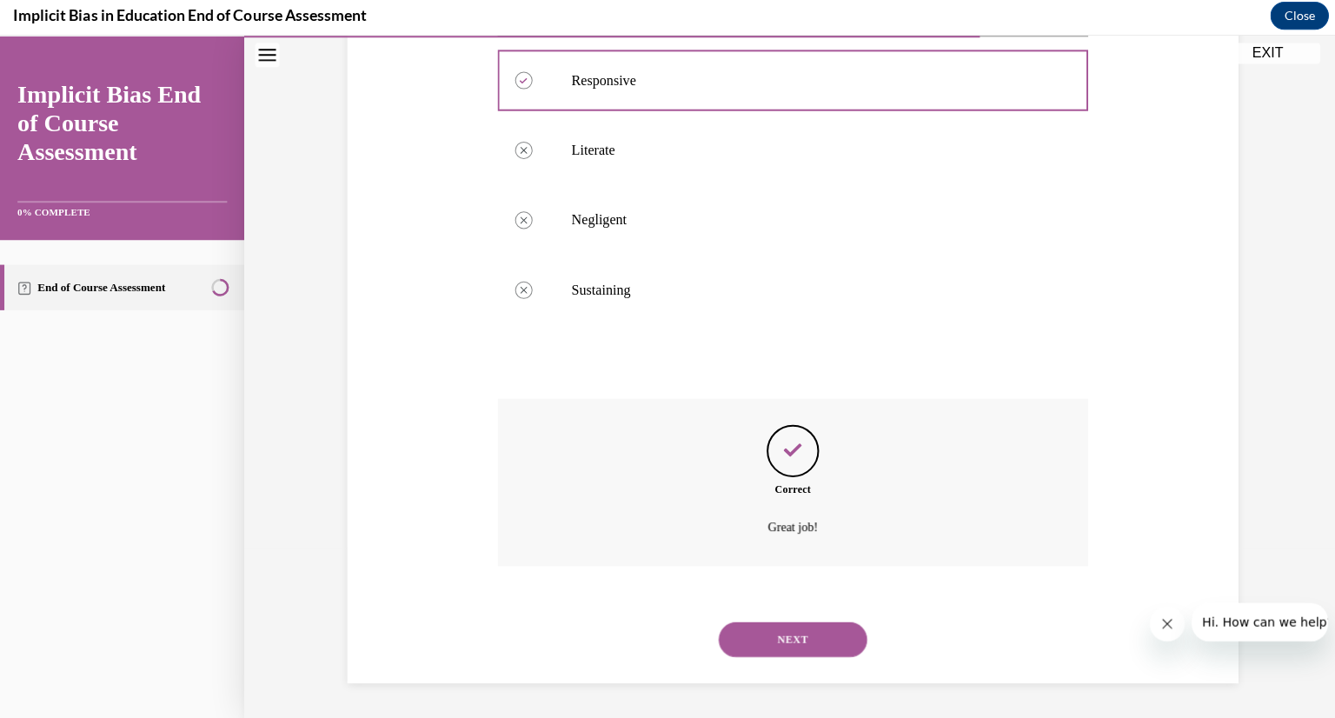
click at [795, 629] on button "NEXT" at bounding box center [789, 636] width 148 height 35
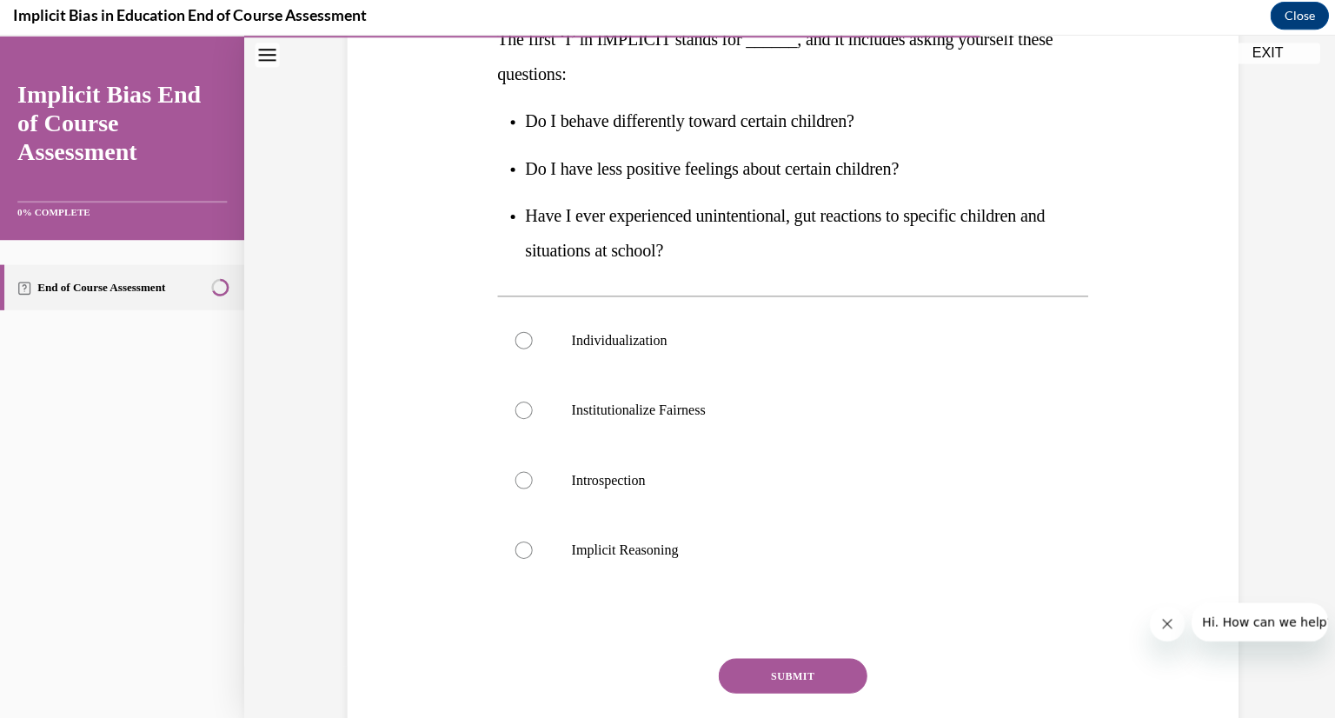
scroll to position [312, 0]
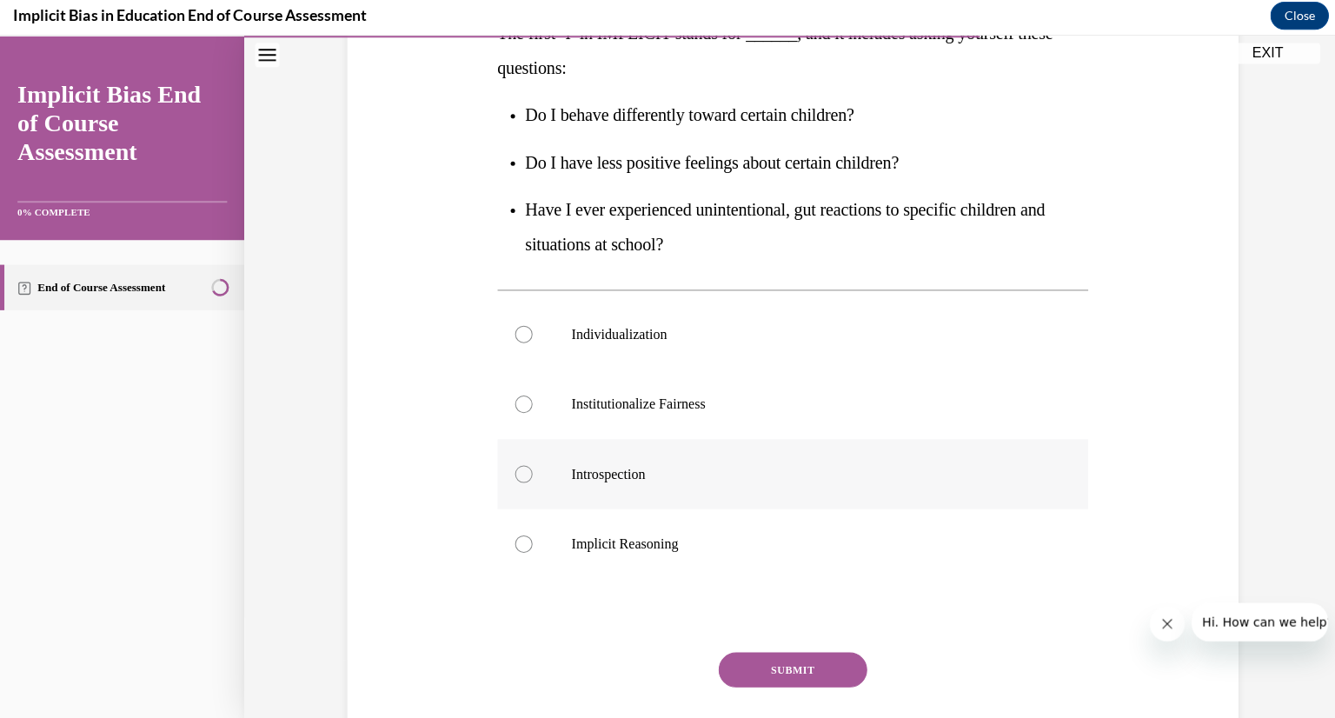
click at [521, 466] on div at bounding box center [521, 471] width 17 height 17
click at [521, 466] on input "Introspection" at bounding box center [521, 471] width 17 height 17
radio input "true"
click at [811, 662] on button "SUBMIT" at bounding box center [789, 666] width 148 height 35
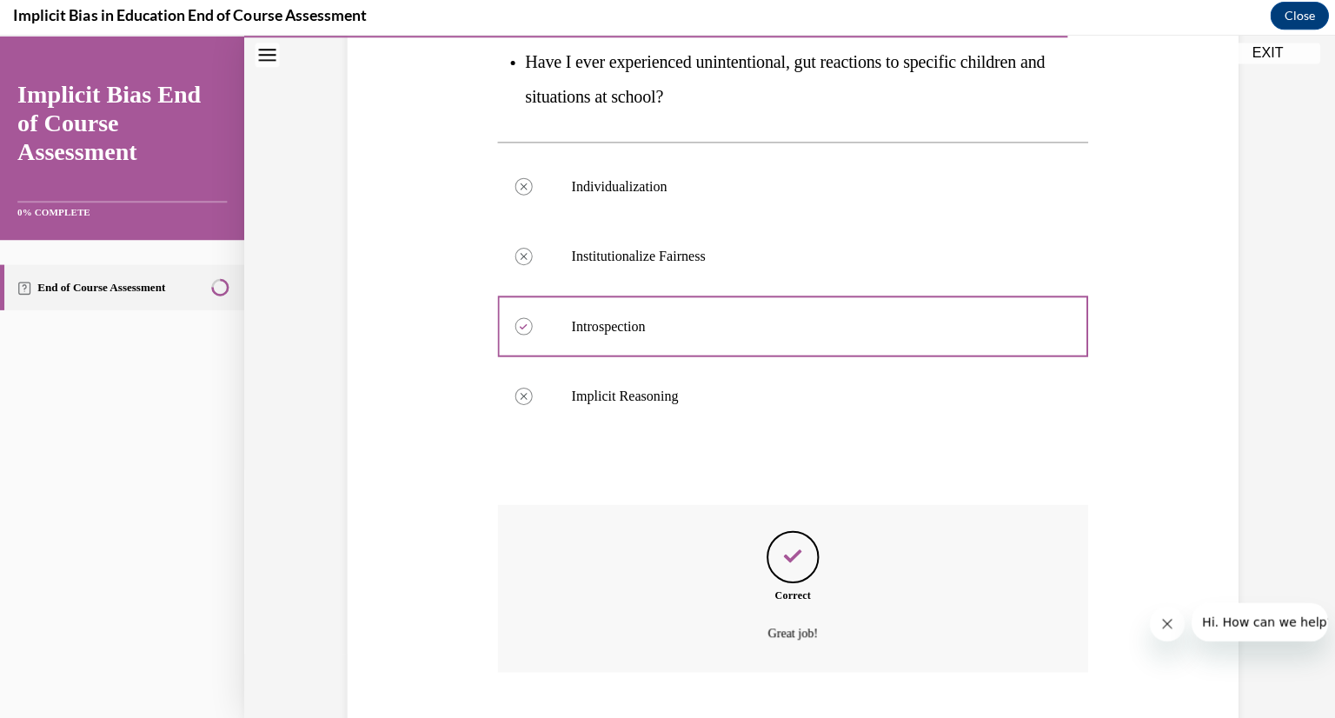
scroll to position [564, 0]
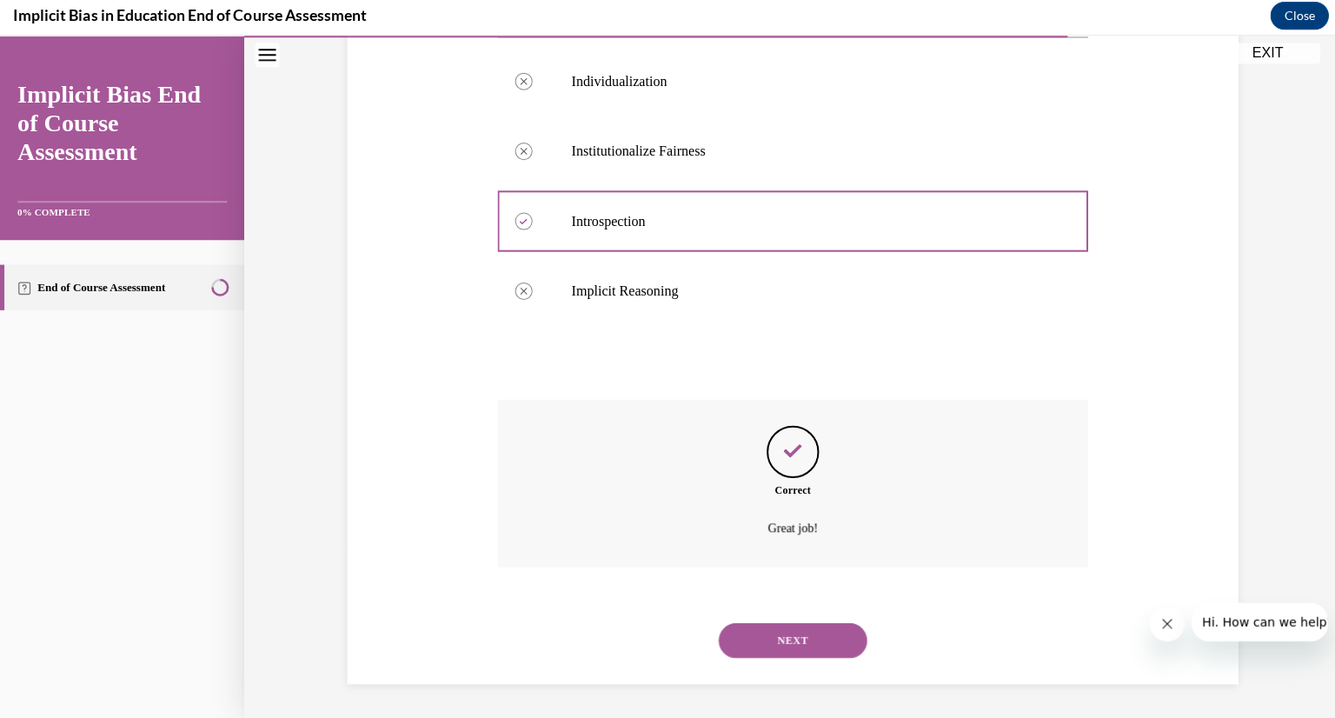
click at [795, 635] on button "NEXT" at bounding box center [789, 637] width 148 height 35
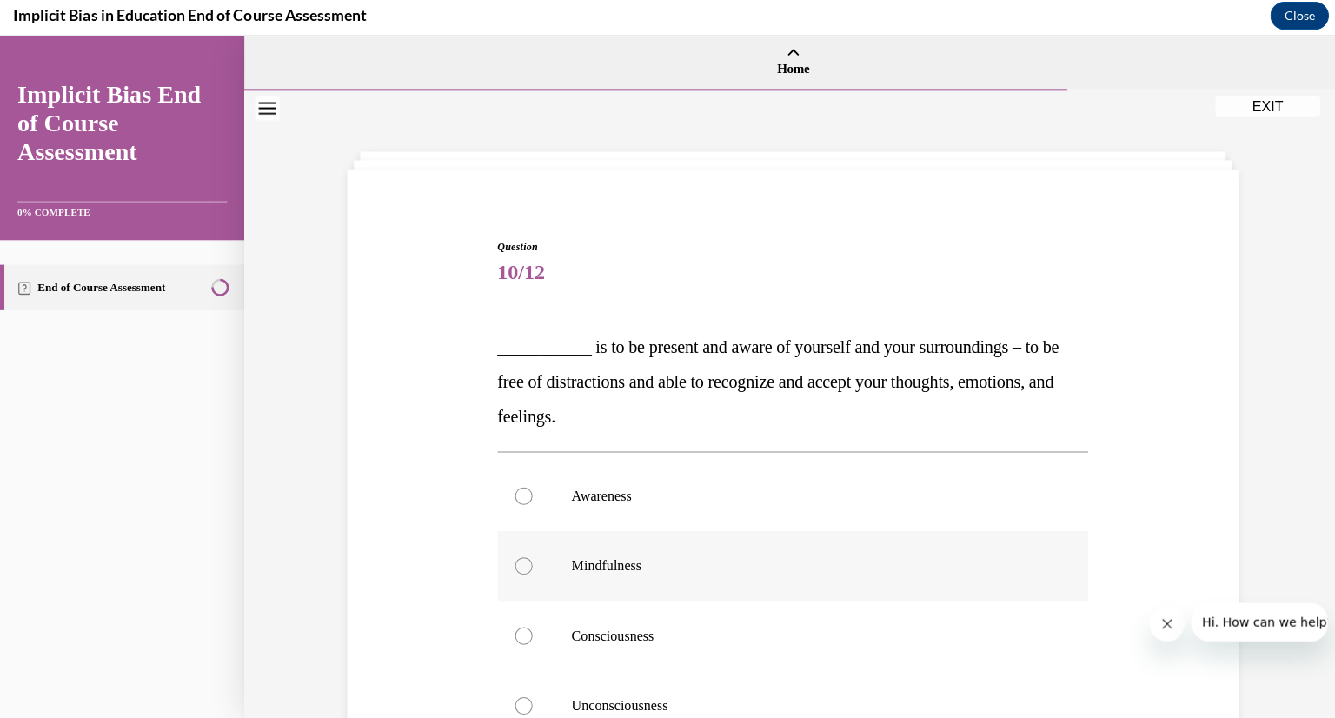
click at [515, 562] on div at bounding box center [521, 563] width 17 height 17
click at [515, 562] on input "Mindfulness" at bounding box center [521, 563] width 17 height 17
radio input "true"
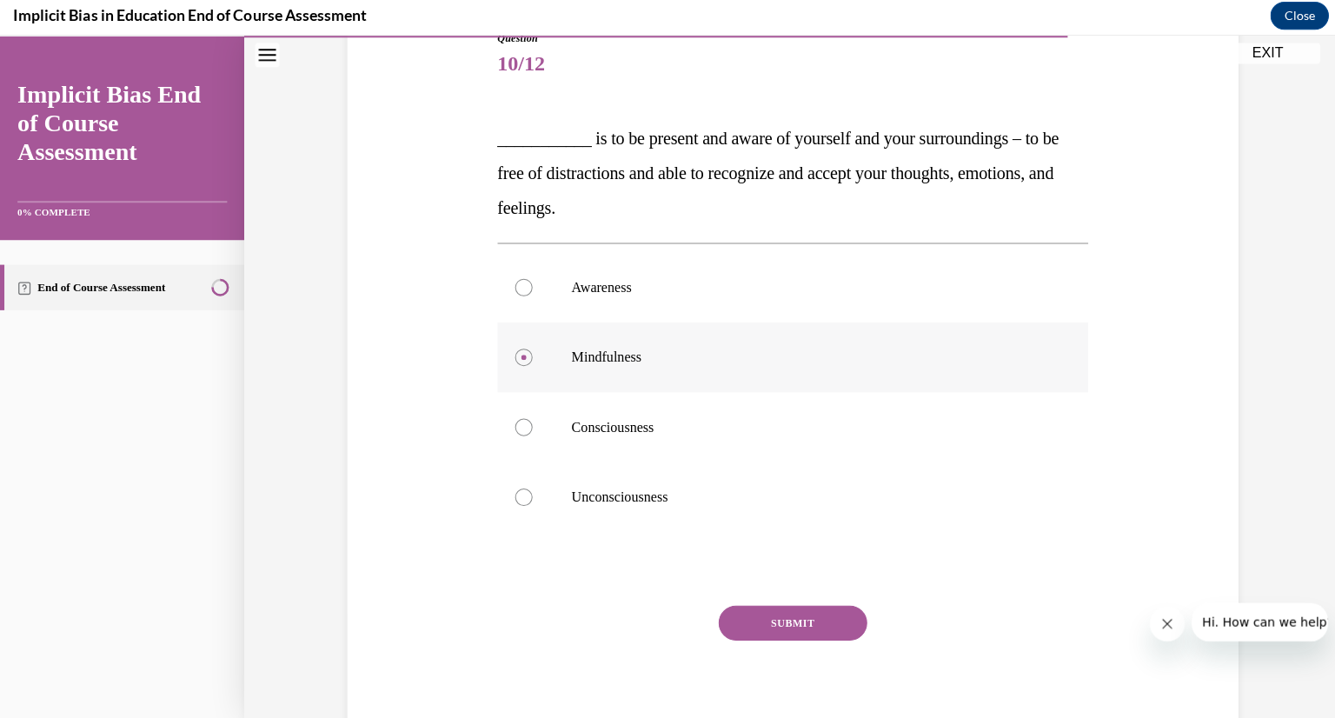
scroll to position [212, 0]
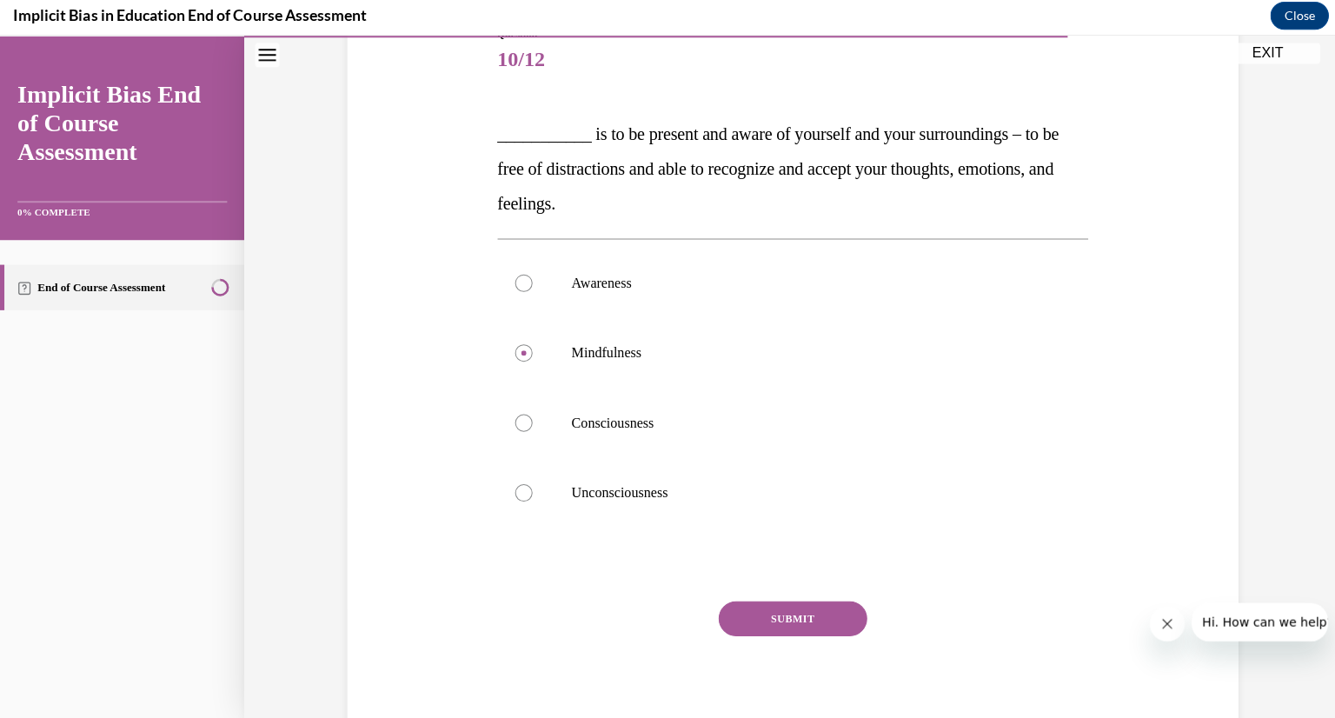
click at [807, 618] on button "SUBMIT" at bounding box center [789, 615] width 148 height 35
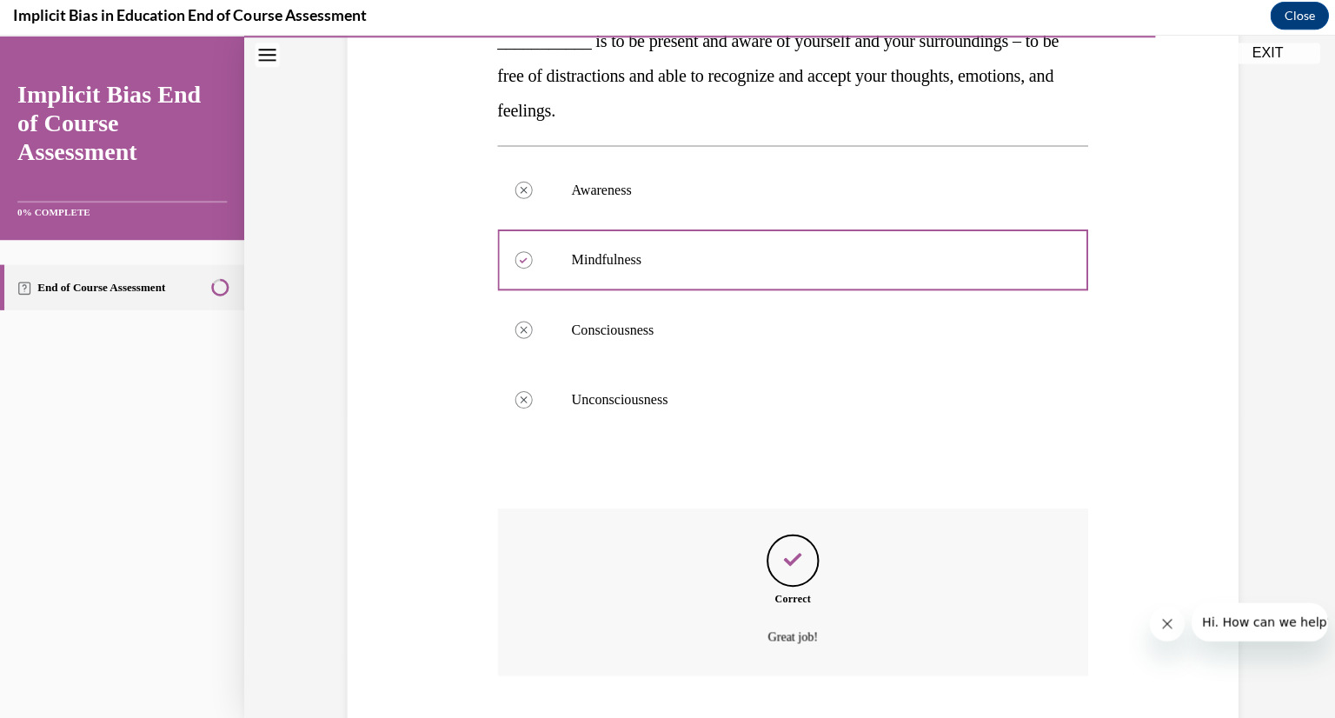
scroll to position [414, 0]
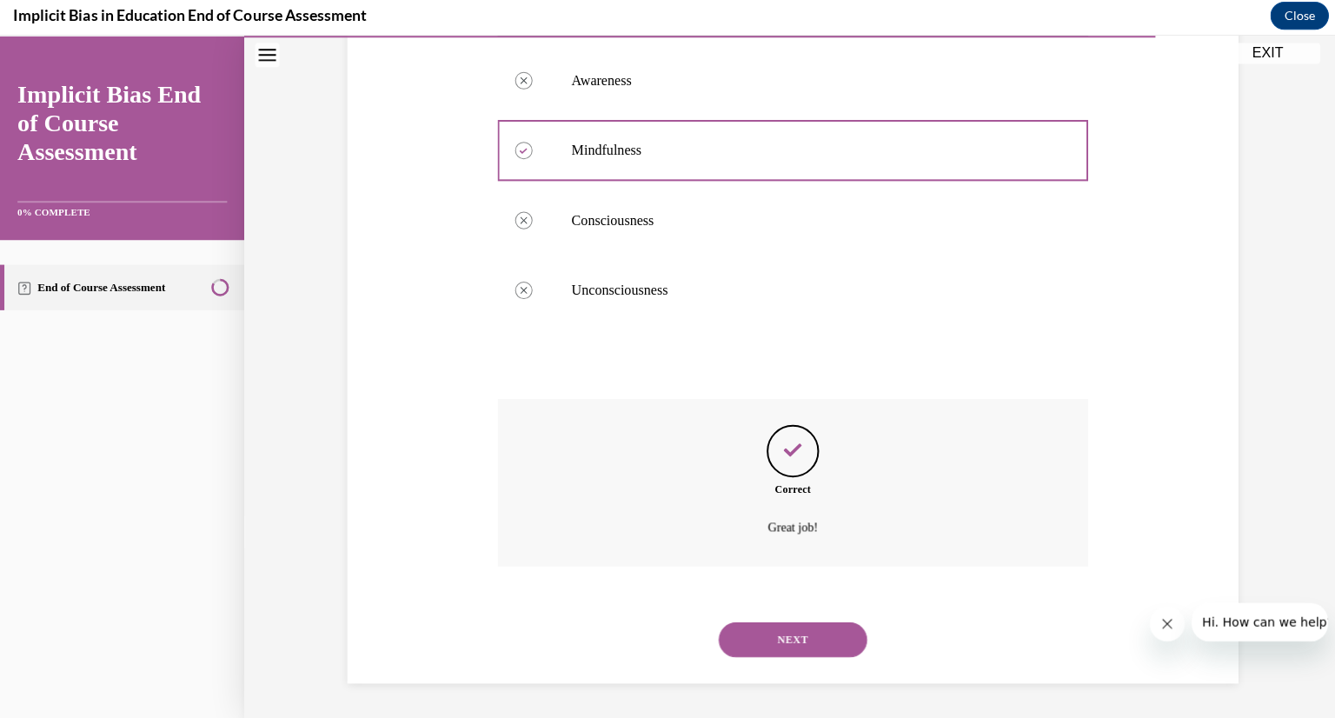
click at [818, 633] on button "NEXT" at bounding box center [789, 636] width 148 height 35
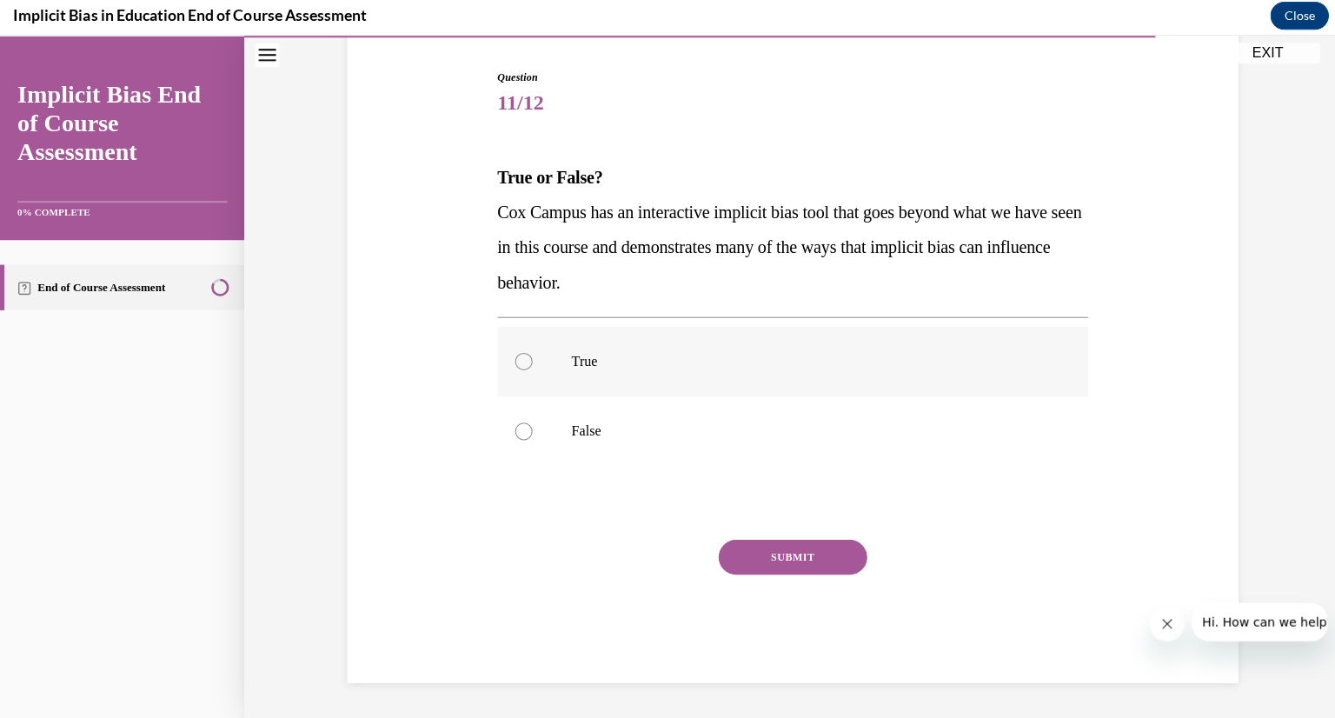
click at [516, 365] on div at bounding box center [521, 359] width 17 height 17
click at [516, 365] on input "True" at bounding box center [521, 359] width 17 height 17
radio input "true"
click at [804, 556] on button "SUBMIT" at bounding box center [789, 554] width 148 height 35
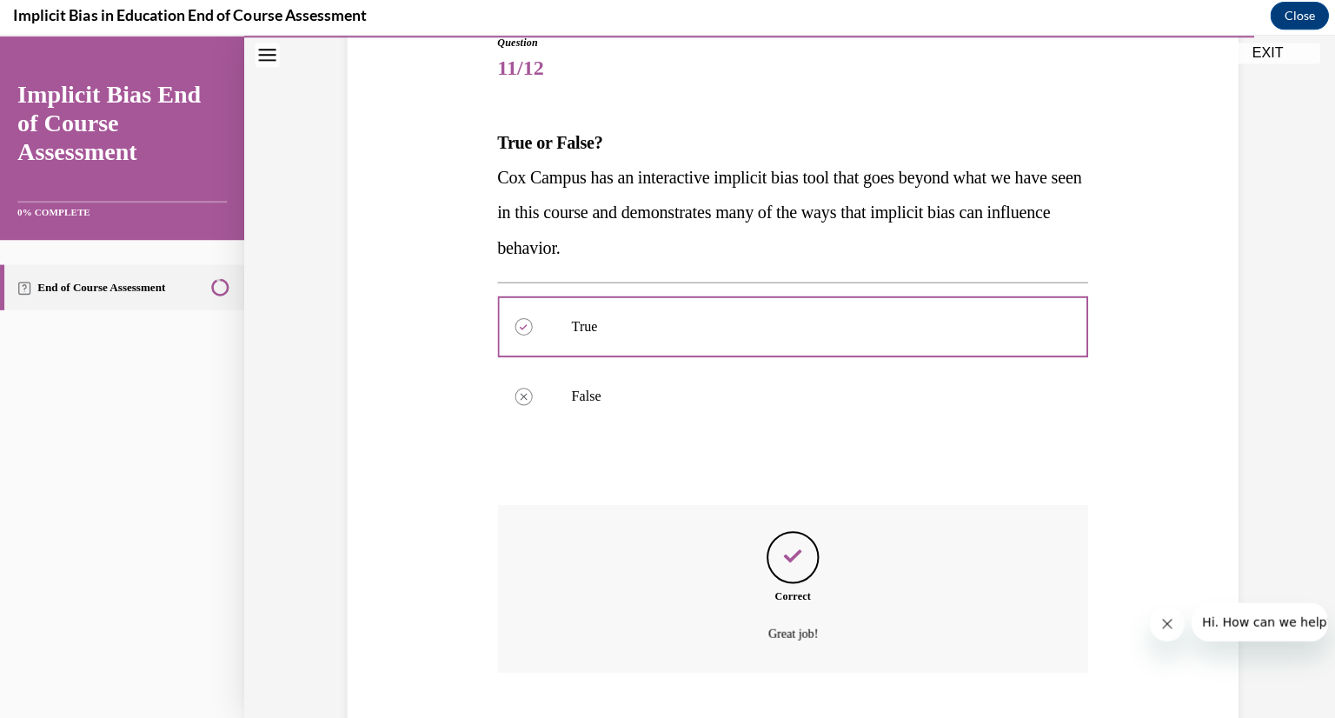
scroll to position [309, 0]
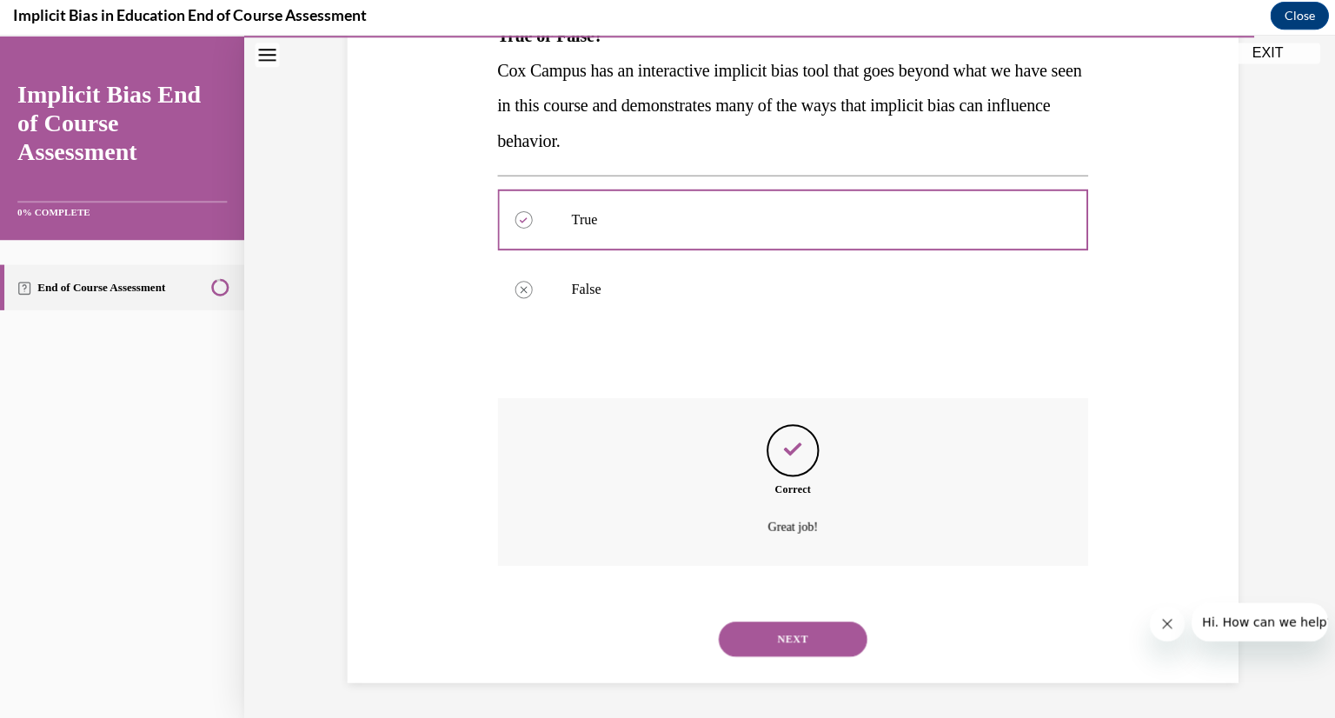
click at [781, 635] on button "NEXT" at bounding box center [789, 636] width 148 height 35
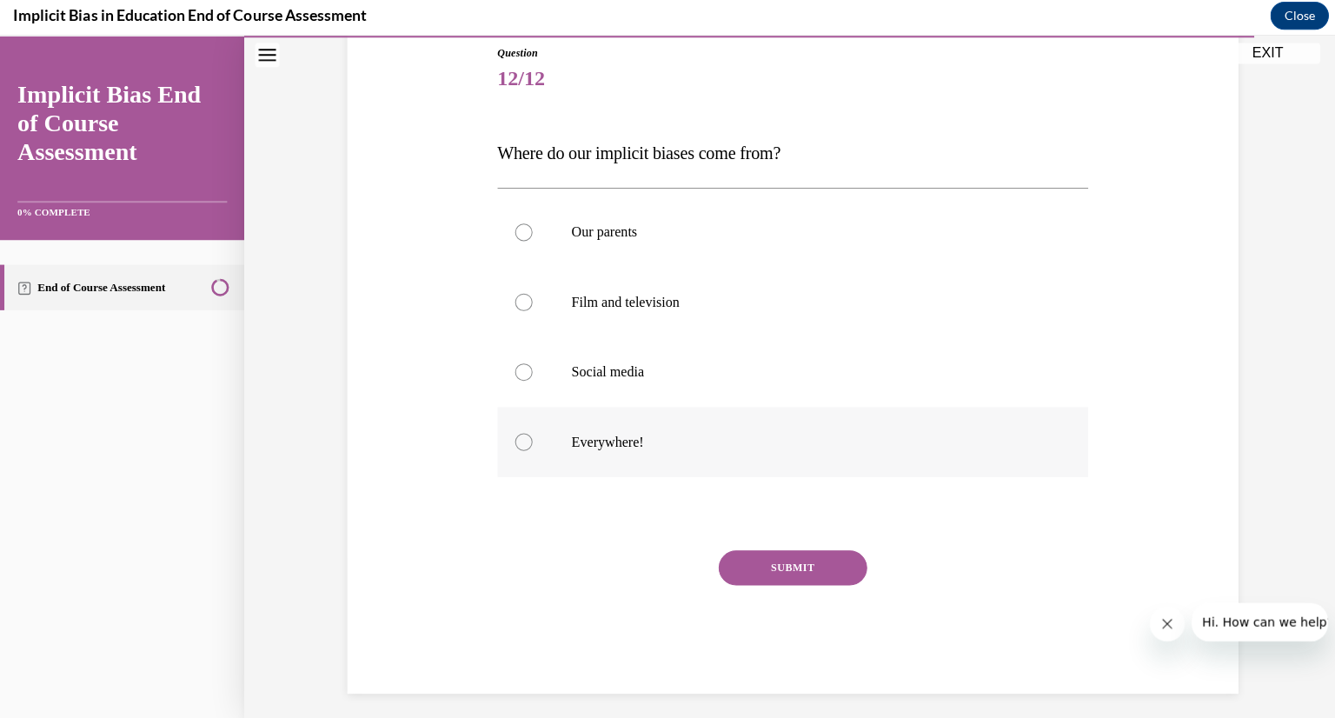
click at [513, 442] on div at bounding box center [521, 439] width 17 height 17
click at [513, 442] on input "Everywhere!" at bounding box center [521, 439] width 17 height 17
radio input "true"
click at [792, 564] on button "SUBMIT" at bounding box center [789, 565] width 148 height 35
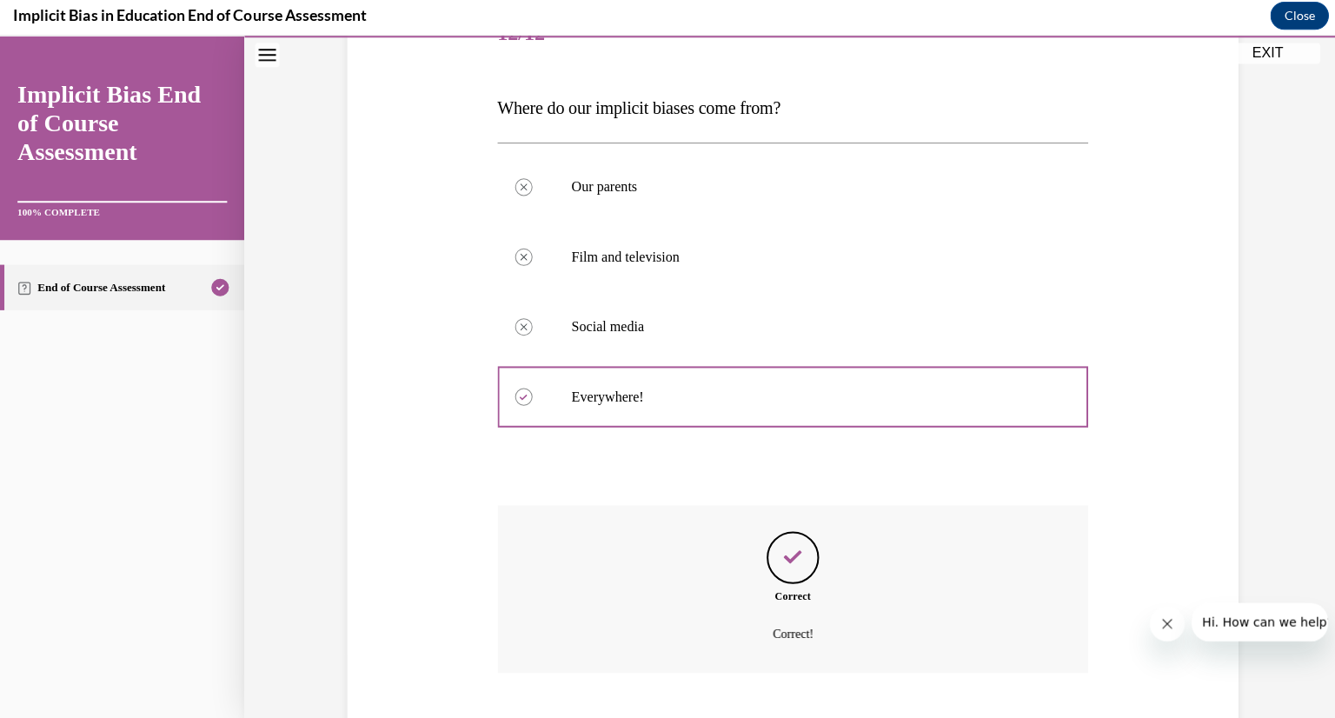
scroll to position [344, 0]
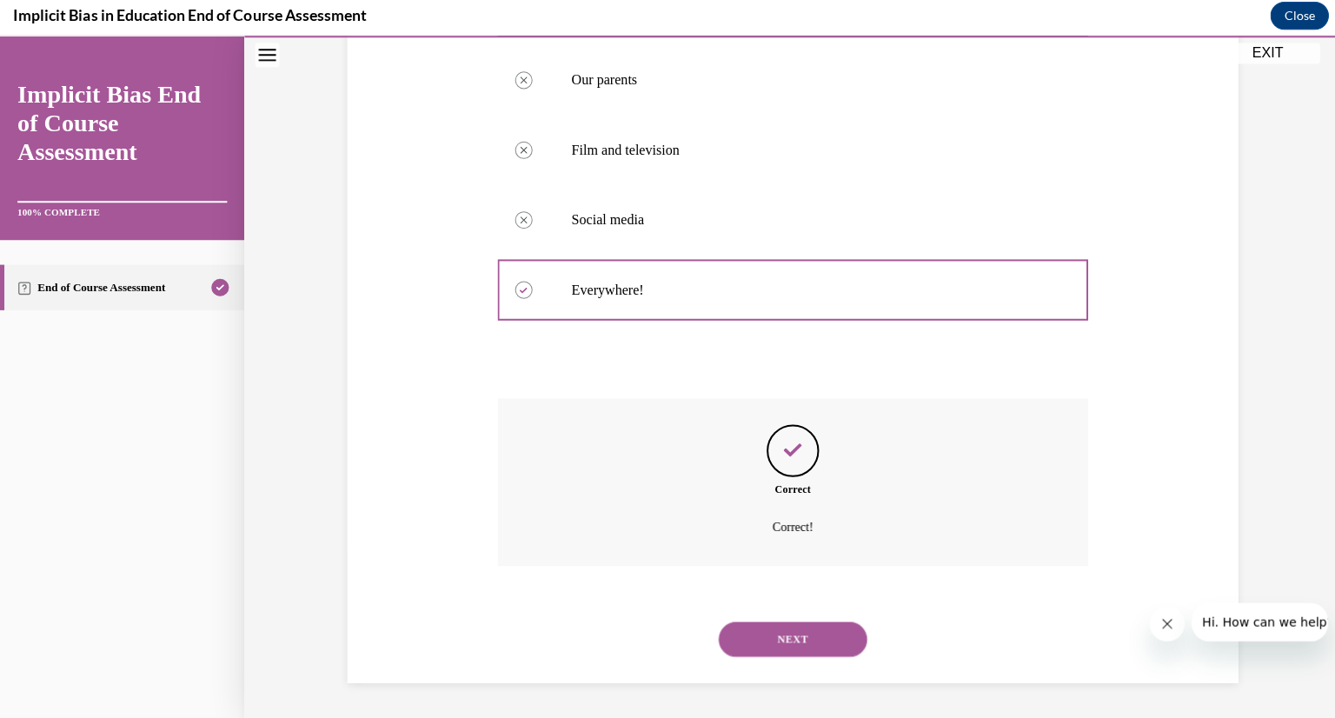
click at [801, 642] on button "NEXT" at bounding box center [789, 636] width 148 height 35
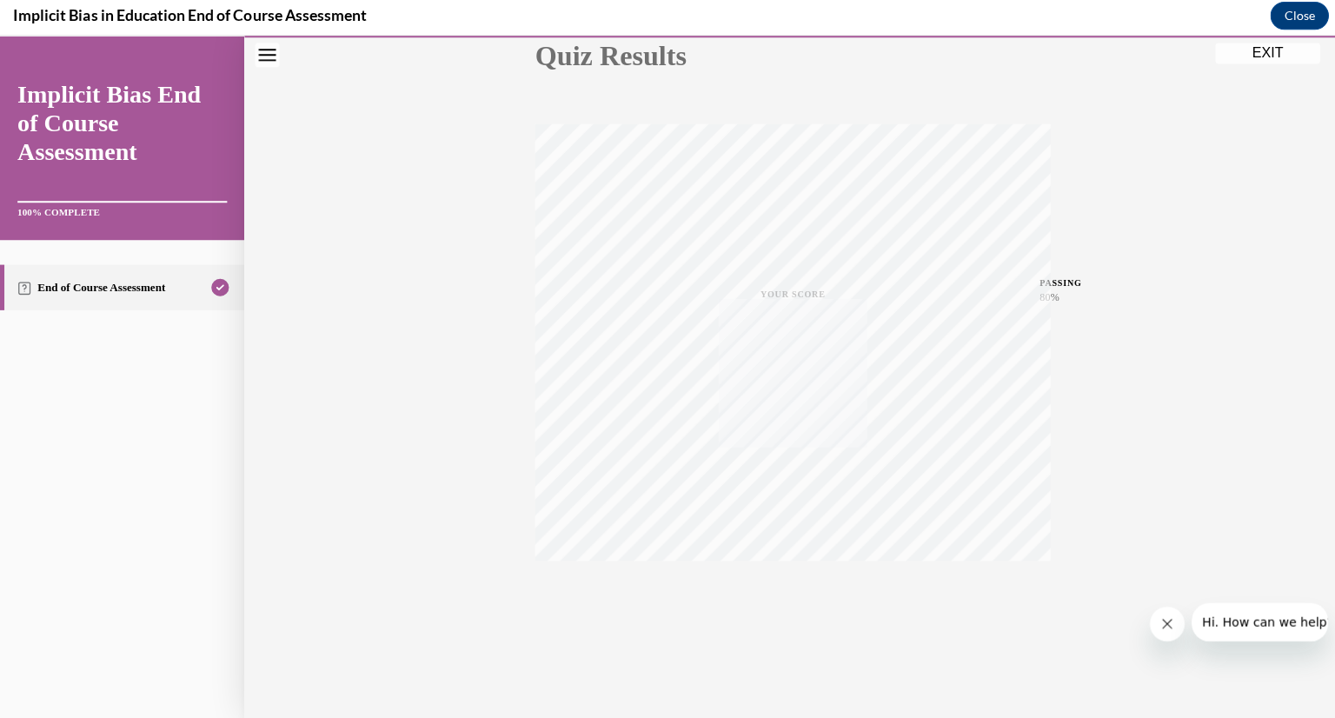
scroll to position [212, 0]
click at [1258, 55] on button "EXIT" at bounding box center [1261, 53] width 104 height 21
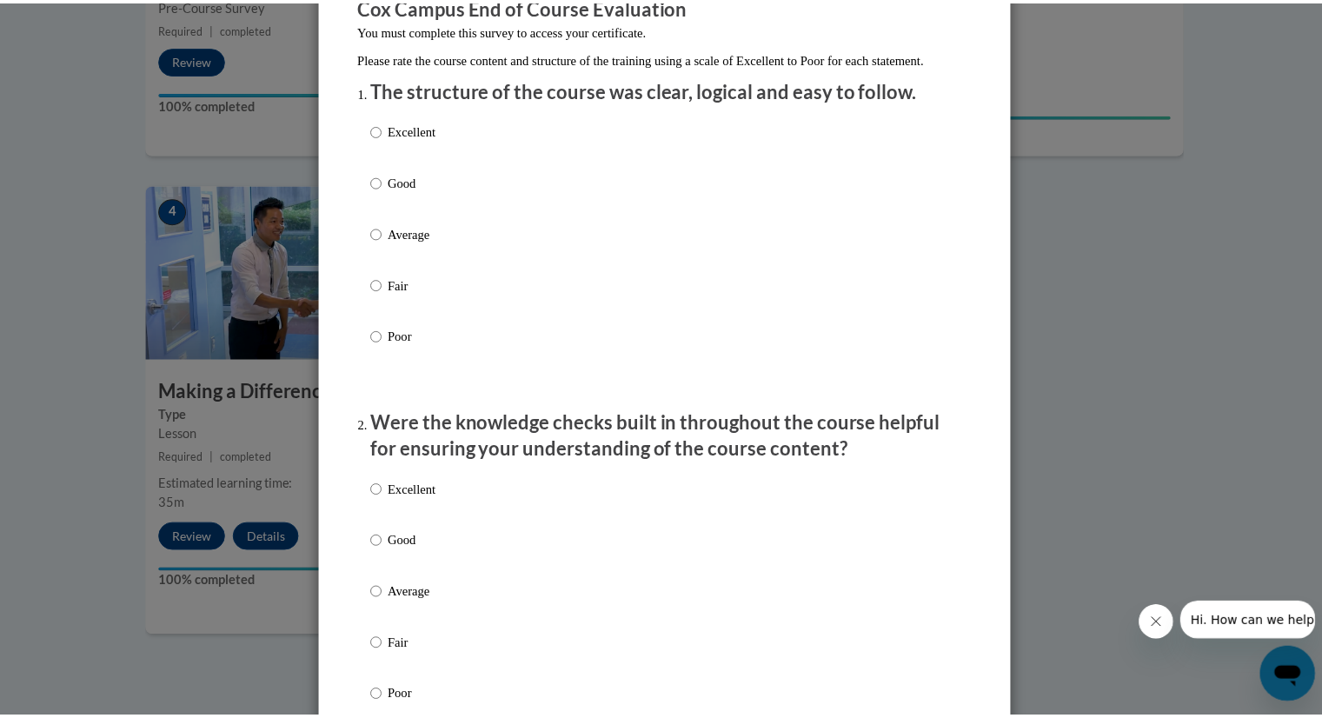
scroll to position [0, 0]
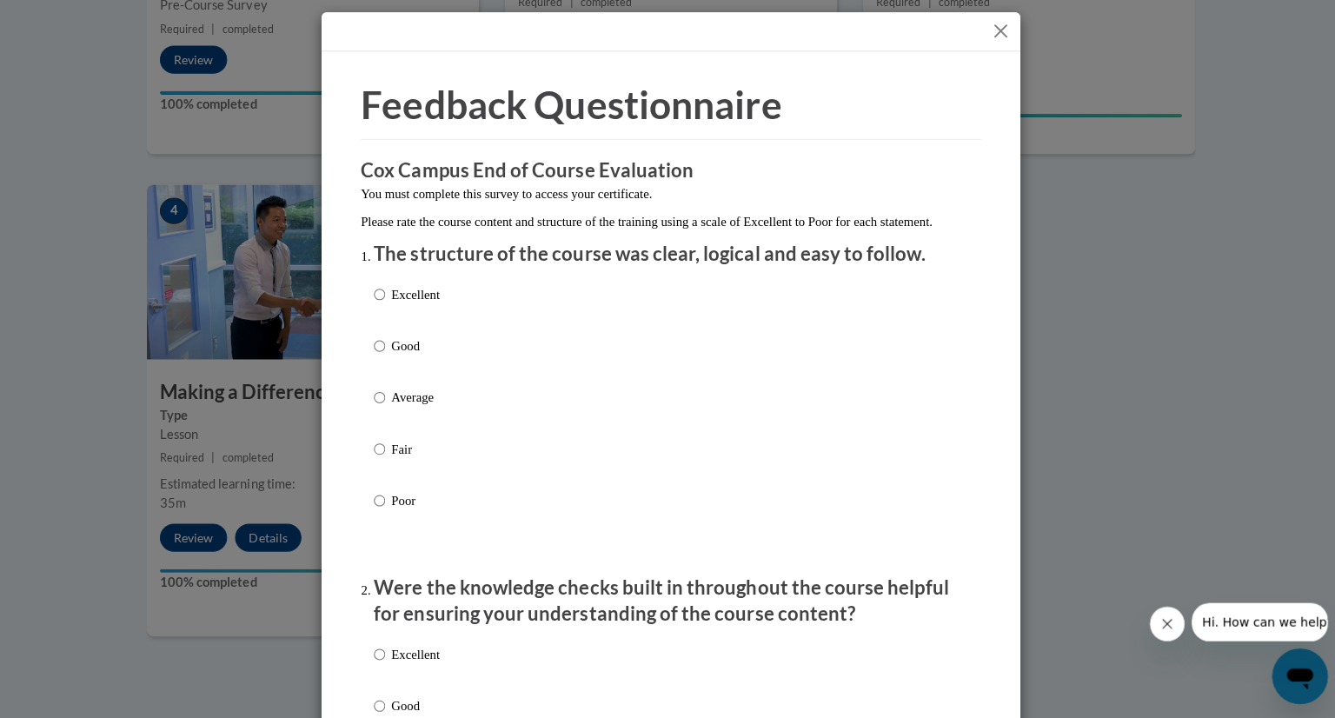
click at [990, 32] on button "Close" at bounding box center [996, 34] width 22 height 22
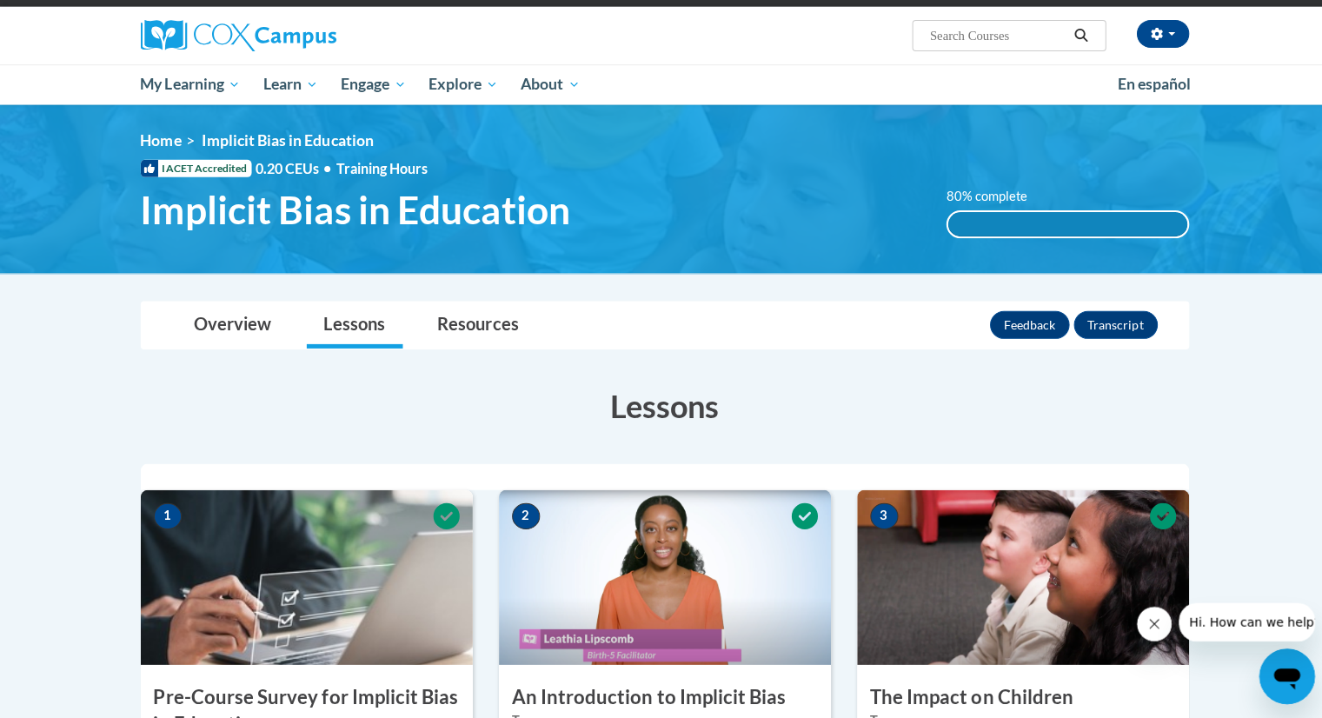
scroll to position [120, 0]
